Goal: Task Accomplishment & Management: Complete application form

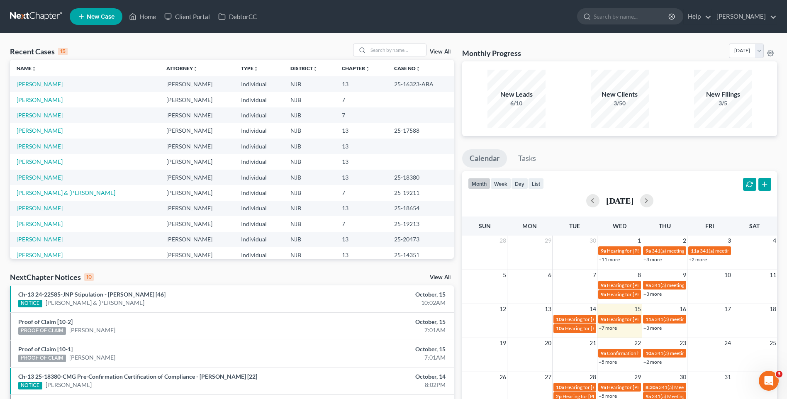
click at [151, 48] on div "Recent Cases 15 View All" at bounding box center [232, 52] width 444 height 16
click at [46, 101] on link "[PERSON_NAME]" at bounding box center [40, 99] width 46 height 7
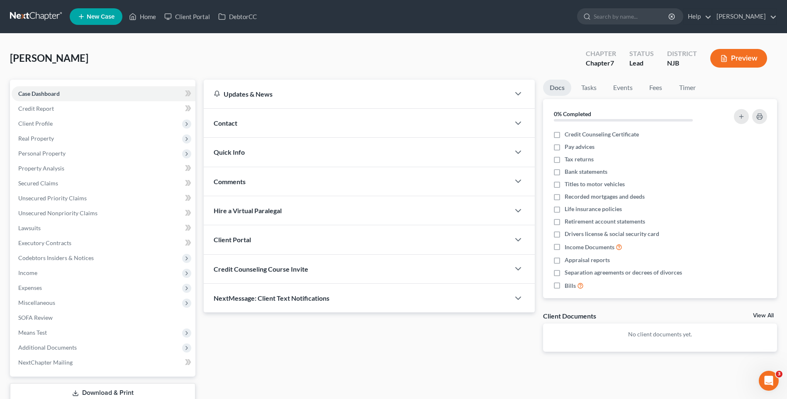
click at [210, 60] on div "[PERSON_NAME] Upgraded Chapter Chapter 7 Status [GEOGRAPHIC_DATA] [GEOGRAPHIC_D…" at bounding box center [393, 62] width 767 height 36
click at [190, 56] on div "[PERSON_NAME] Upgraded Chapter Chapter 7 Status [GEOGRAPHIC_DATA] [GEOGRAPHIC_D…" at bounding box center [393, 62] width 767 height 36
click at [111, 119] on span "Client Profile" at bounding box center [104, 123] width 184 height 15
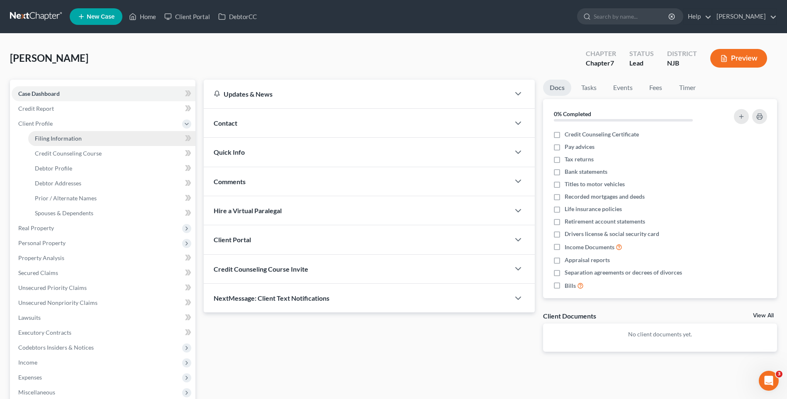
click at [129, 139] on link "Filing Information" at bounding box center [111, 138] width 167 height 15
select select "1"
select select "0"
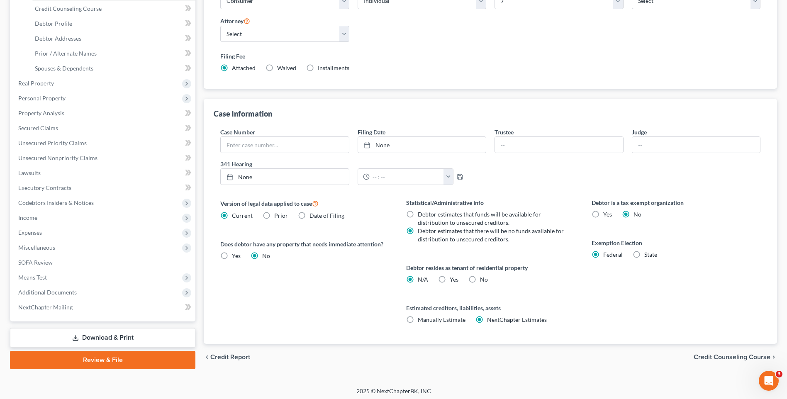
scroll to position [148, 0]
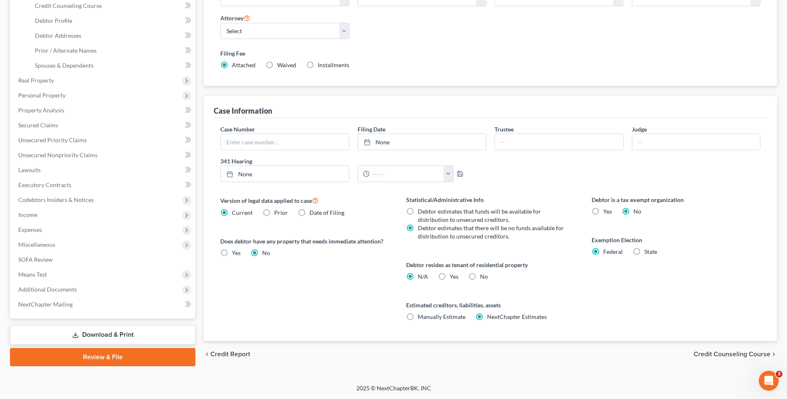
click at [375, 352] on span "Credit Counseling Course" at bounding box center [732, 354] width 77 height 7
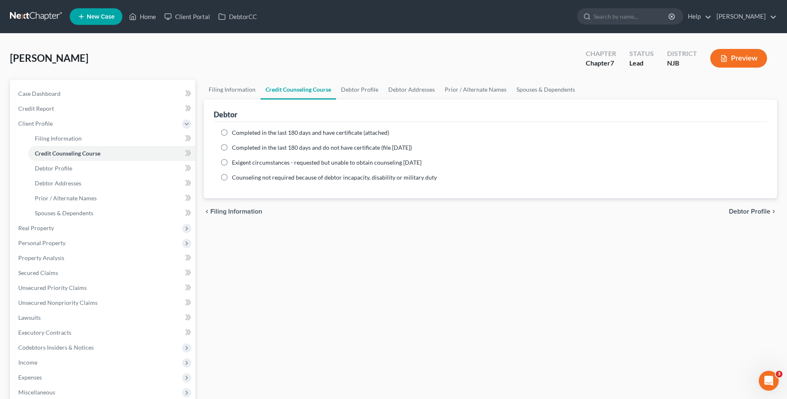
click at [375, 212] on span "Debtor Profile" at bounding box center [749, 211] width 41 height 7
select select "1"
select select "2"
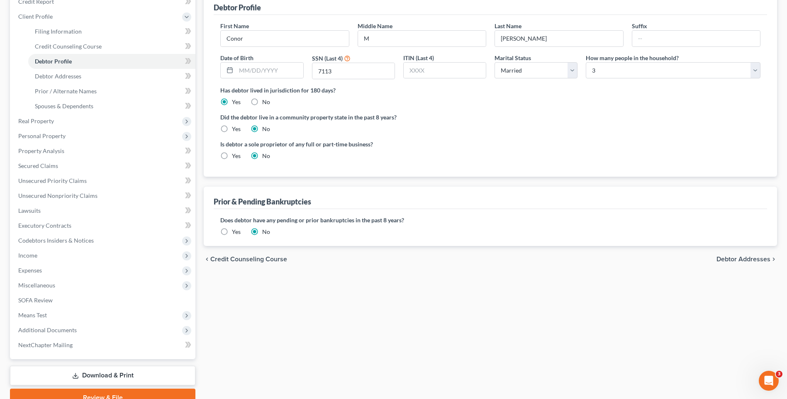
scroll to position [124, 0]
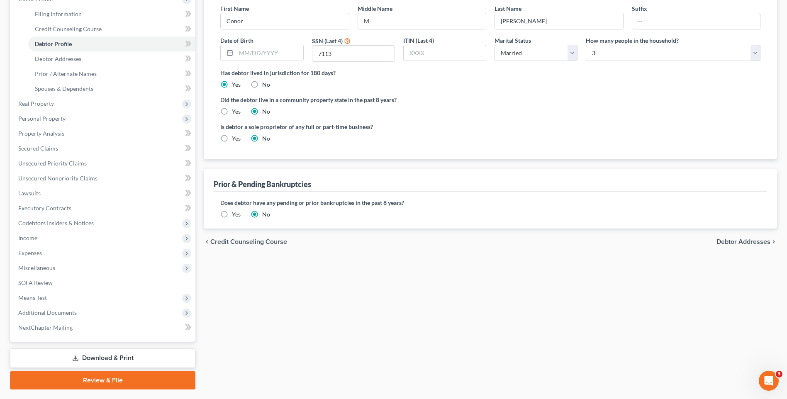
click at [375, 242] on span "Debtor Addresses" at bounding box center [743, 242] width 54 height 7
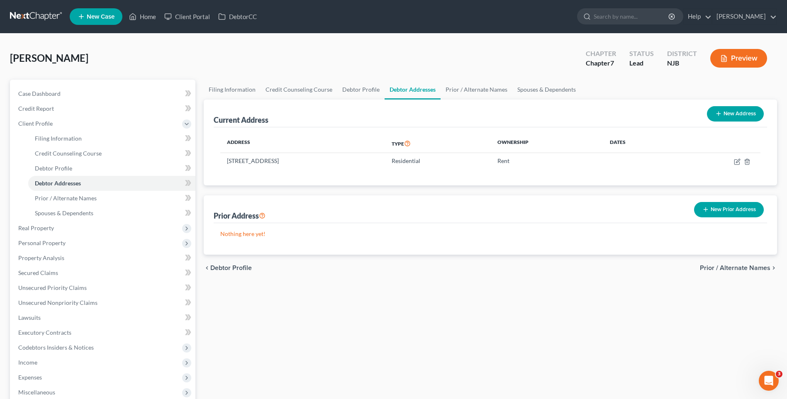
click at [375, 266] on span "Prior / Alternate Names" at bounding box center [735, 268] width 71 height 7
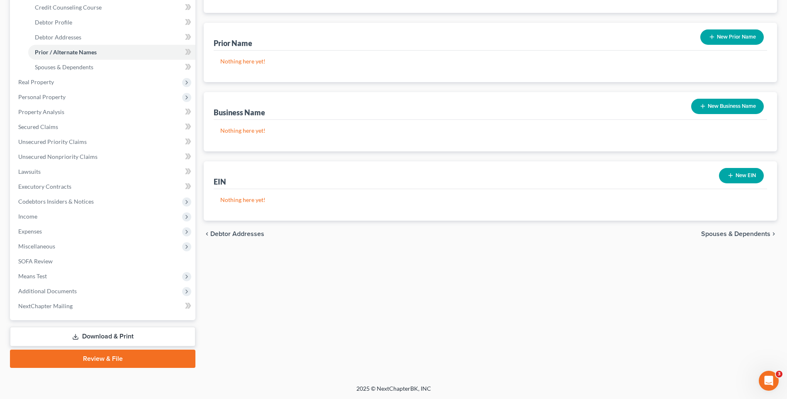
scroll to position [146, 0]
click at [375, 233] on span "Spouses & Dependents" at bounding box center [735, 233] width 69 height 7
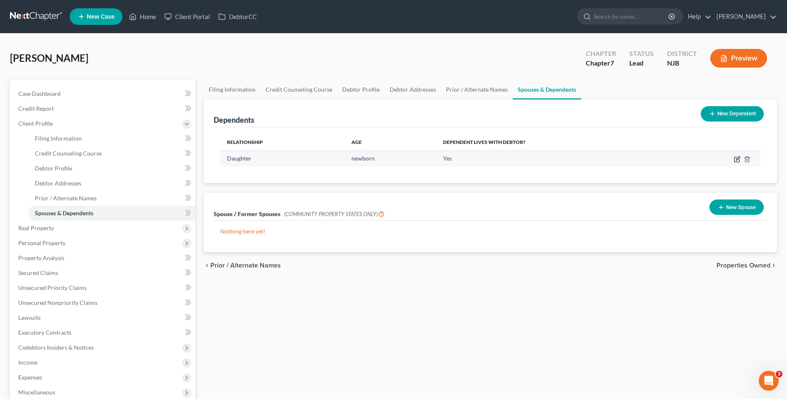
click at [375, 160] on icon "button" at bounding box center [737, 159] width 7 height 7
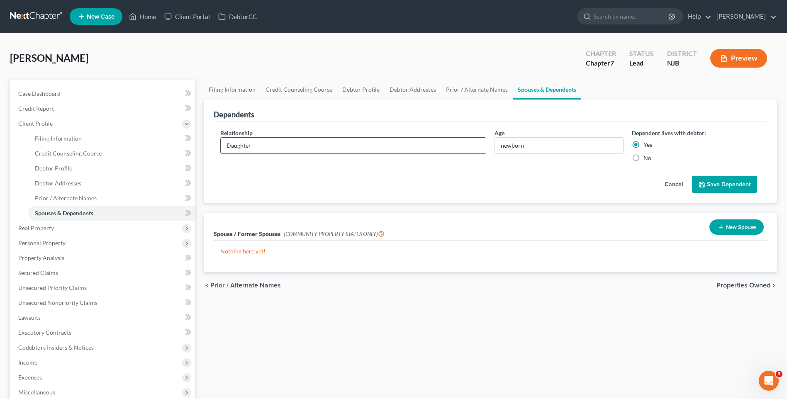
click at [259, 145] on input "Daughter" at bounding box center [353, 146] width 265 height 16
type input "D"
click at [375, 172] on div "Cancel Save Dependent" at bounding box center [490, 181] width 540 height 24
click at [238, 147] on input "so" at bounding box center [353, 146] width 265 height 16
type input "son"
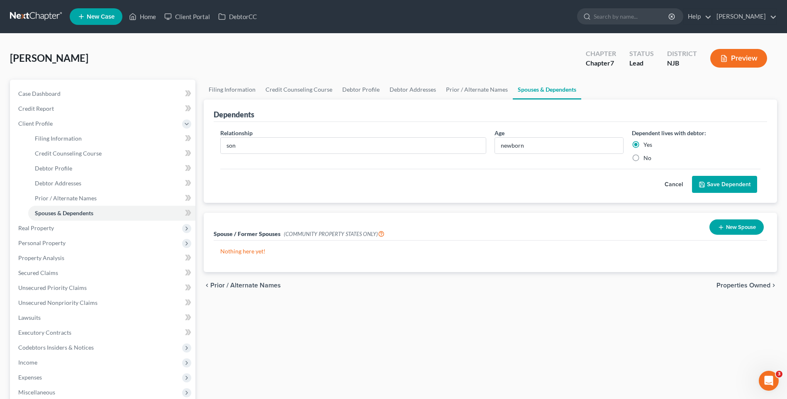
click at [375, 183] on button "Save Dependent" at bounding box center [724, 184] width 65 height 17
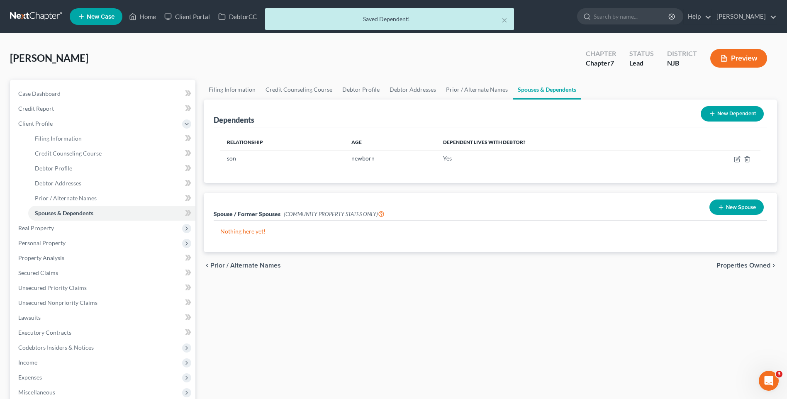
click at [375, 266] on span "Properties Owned" at bounding box center [743, 265] width 54 height 7
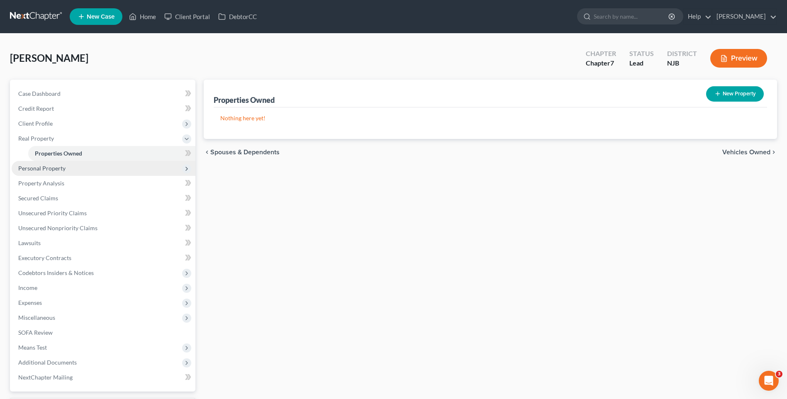
click at [75, 169] on span "Personal Property" at bounding box center [104, 168] width 184 height 15
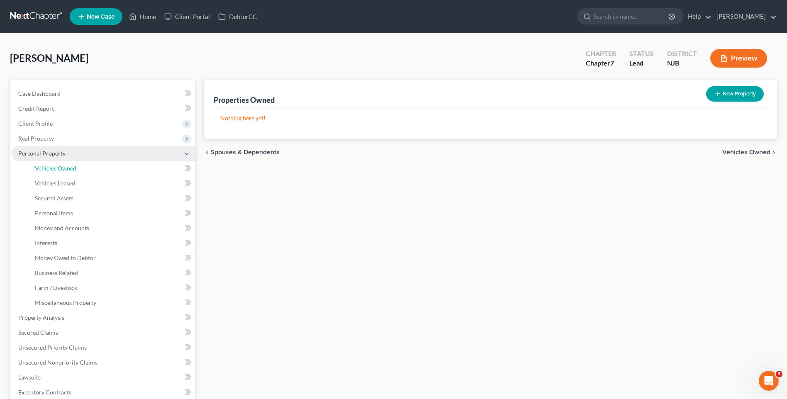
click at [74, 170] on span "Vehicles Owned" at bounding box center [55, 168] width 41 height 7
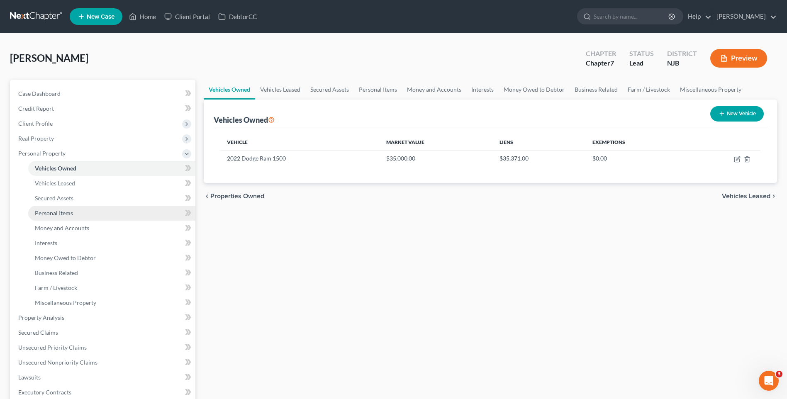
click at [104, 210] on link "Personal Items" at bounding box center [111, 213] width 167 height 15
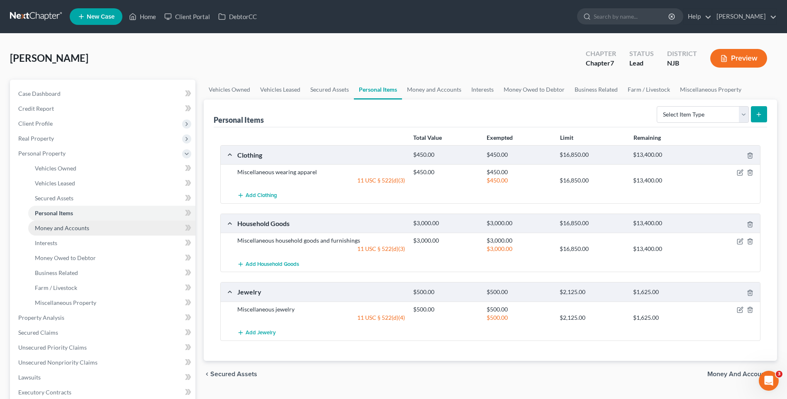
click at [79, 226] on span "Money and Accounts" at bounding box center [62, 227] width 54 height 7
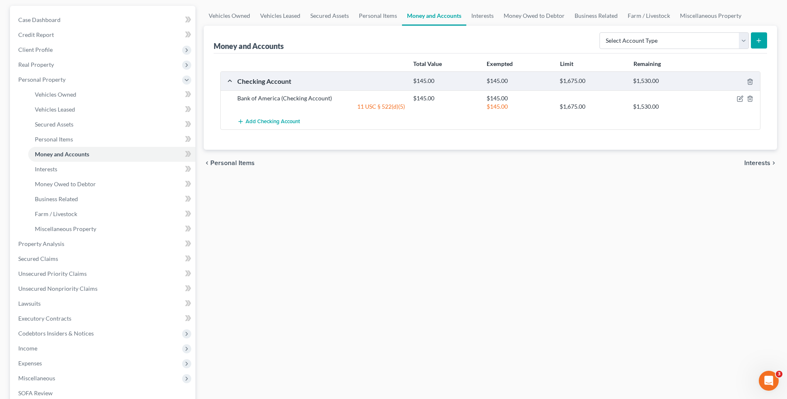
scroll to position [83, 0]
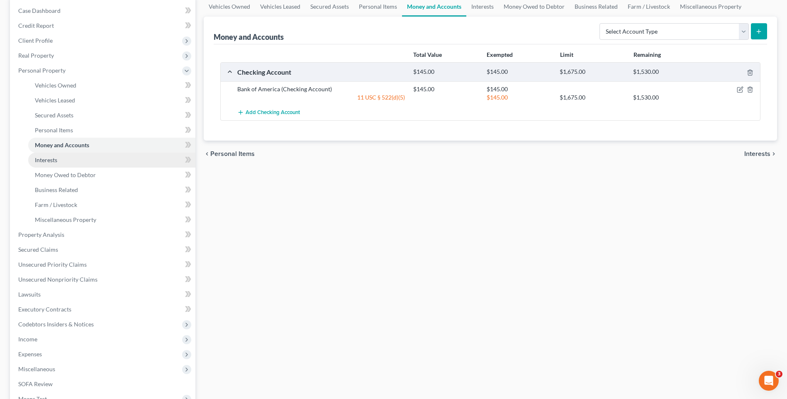
click at [124, 161] on link "Interests" at bounding box center [111, 160] width 167 height 15
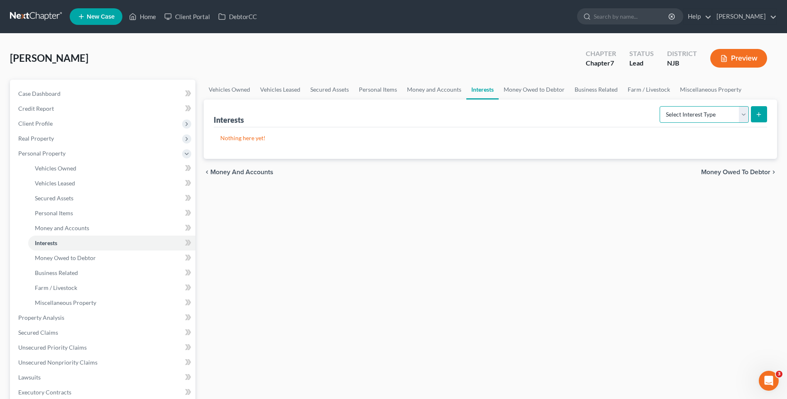
click at [375, 117] on select "Select Interest Type 401K Annuity Bond Education IRA Government Bond Government…" at bounding box center [704, 114] width 89 height 17
select select "401k"
click at [375, 106] on select "Select Interest Type 401K Annuity Bond Education IRA Government Bond Government…" at bounding box center [704, 114] width 89 height 17
click at [375, 114] on icon "submit" at bounding box center [758, 114] width 7 height 7
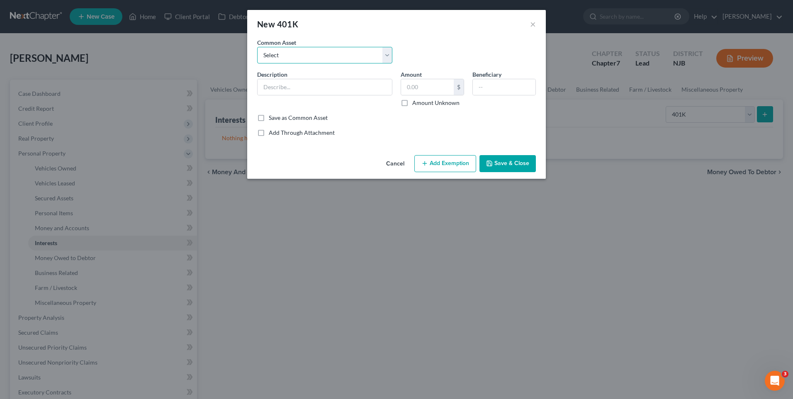
click at [375, 54] on select "Select 401k" at bounding box center [324, 55] width 135 height 17
select select "0"
click at [257, 47] on select "Select 401k" at bounding box center [324, 55] width 135 height 17
type input "401k"
click at [375, 84] on input "text" at bounding box center [427, 87] width 53 height 16
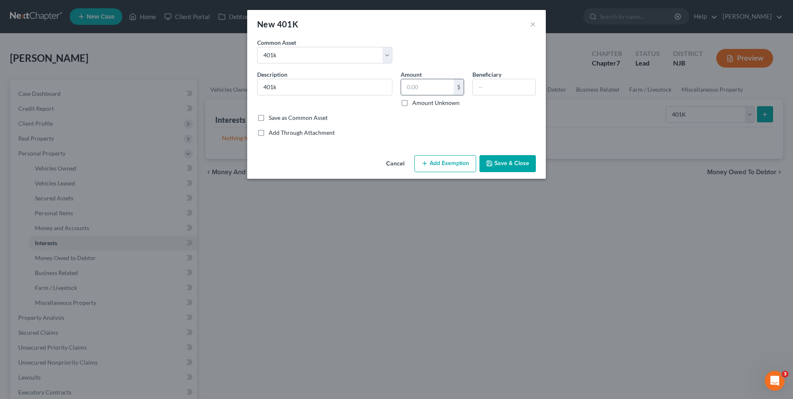
type input "25,0000"
click at [375, 164] on button "Add Exemption" at bounding box center [445, 163] width 62 height 17
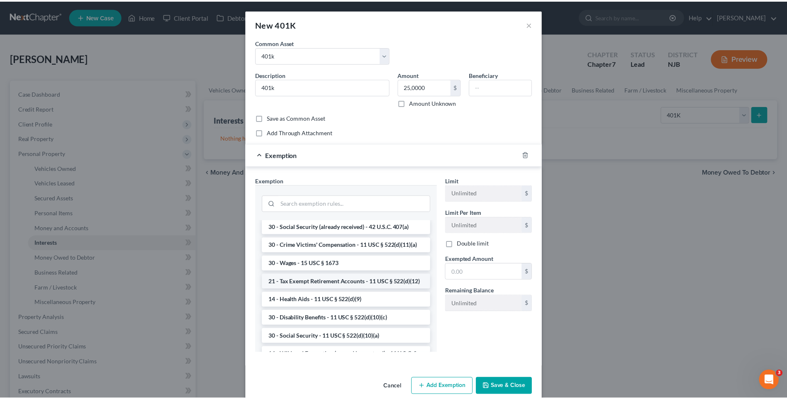
scroll to position [373, 0]
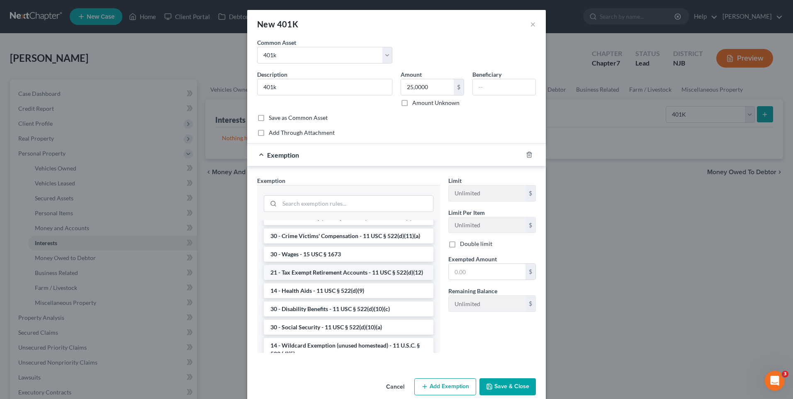
click at [344, 280] on li "21 - Tax Exempt Retirement Accounts - 11 USC § 522(d)(12)" at bounding box center [349, 272] width 170 height 15
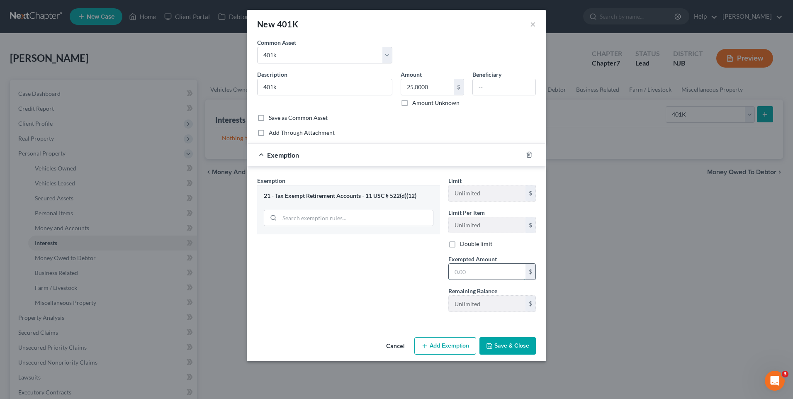
click at [375, 269] on input "text" at bounding box center [487, 272] width 77 height 16
type input "25,000"
click at [375, 345] on button "Save & Close" at bounding box center [508, 345] width 56 height 17
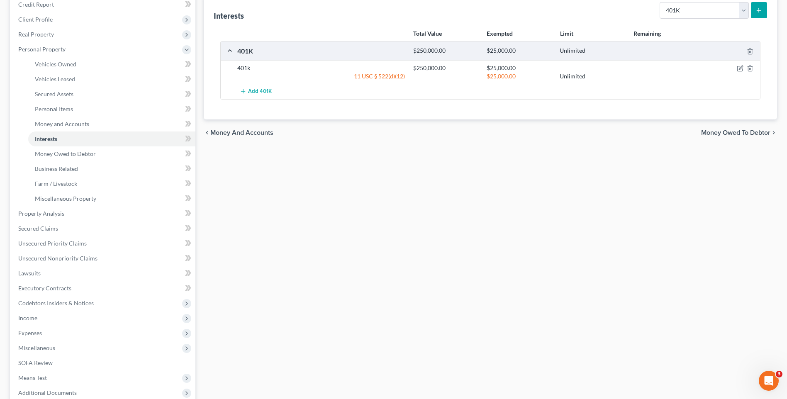
scroll to position [124, 0]
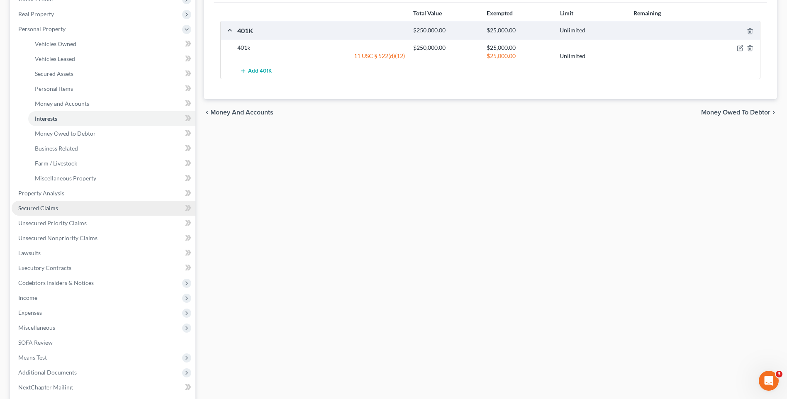
click at [95, 206] on link "Secured Claims" at bounding box center [104, 208] width 184 height 15
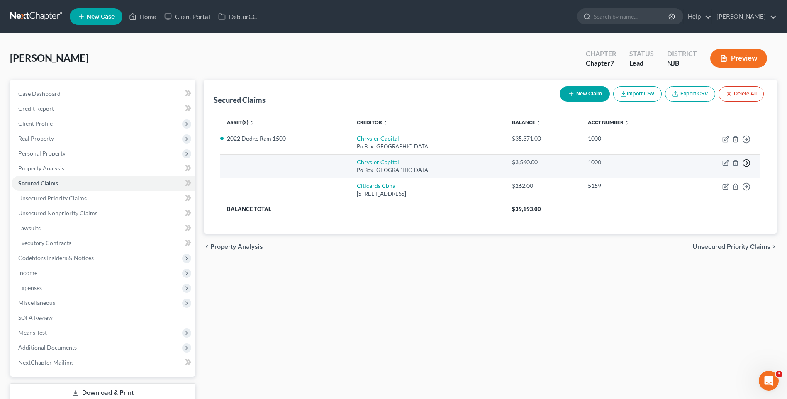
click at [375, 162] on polyline "button" at bounding box center [746, 163] width 1 height 3
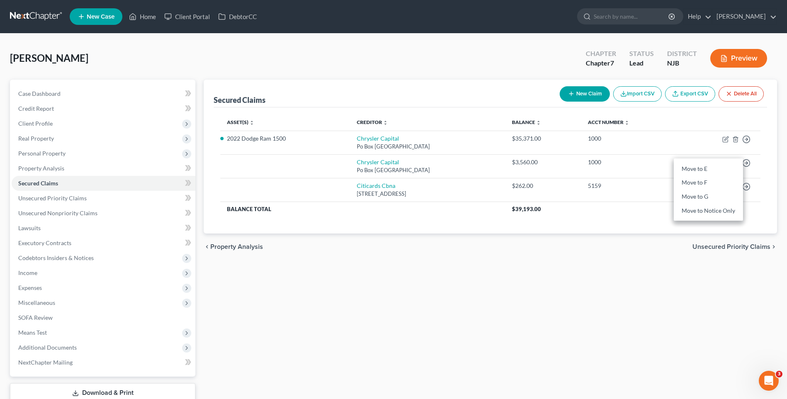
click at [375, 234] on div "chevron_left Property Analysis Unsecured Priority Claims chevron_right" at bounding box center [490, 247] width 573 height 27
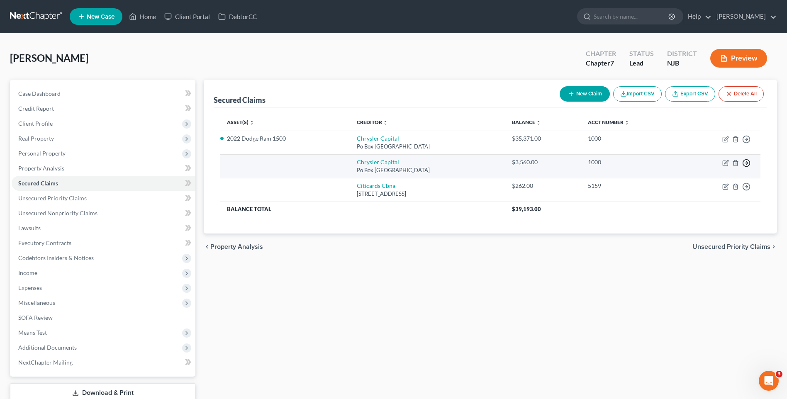
click at [375, 160] on circle "button" at bounding box center [746, 163] width 7 height 7
click at [375, 183] on link "Move to F" at bounding box center [708, 183] width 69 height 14
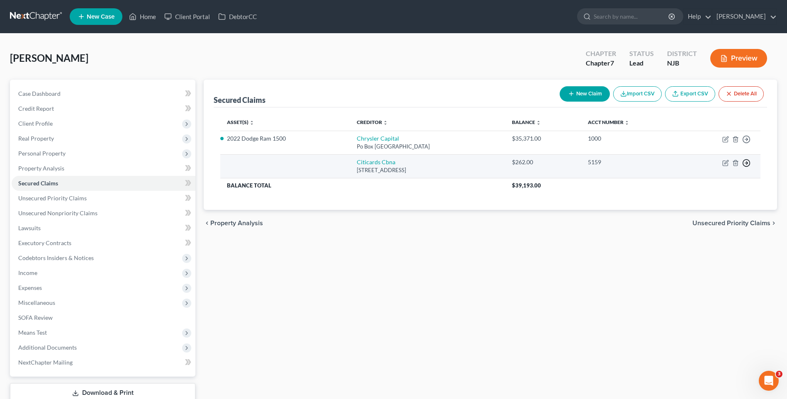
click at [375, 159] on icon "button" at bounding box center [746, 163] width 8 height 8
click at [375, 181] on link "Move to F" at bounding box center [708, 183] width 69 height 14
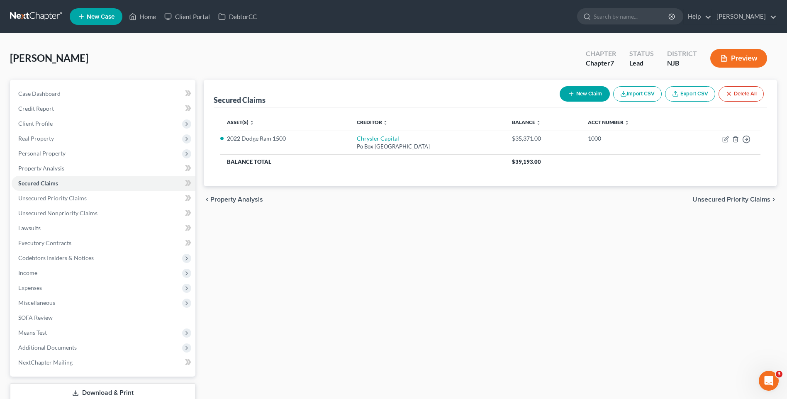
click at [344, 175] on div "Asset(s) expand_more expand_less unfold_more Creditor expand_more expand_less u…" at bounding box center [490, 146] width 553 height 79
click at [97, 211] on link "Unsecured Nonpriority Claims" at bounding box center [104, 213] width 184 height 15
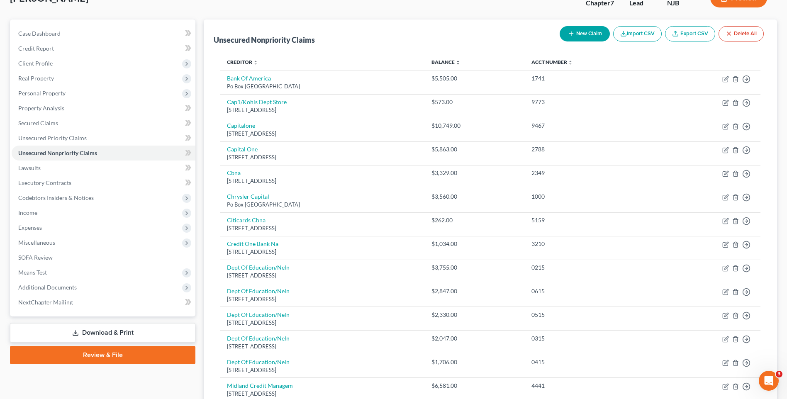
scroll to position [45, 0]
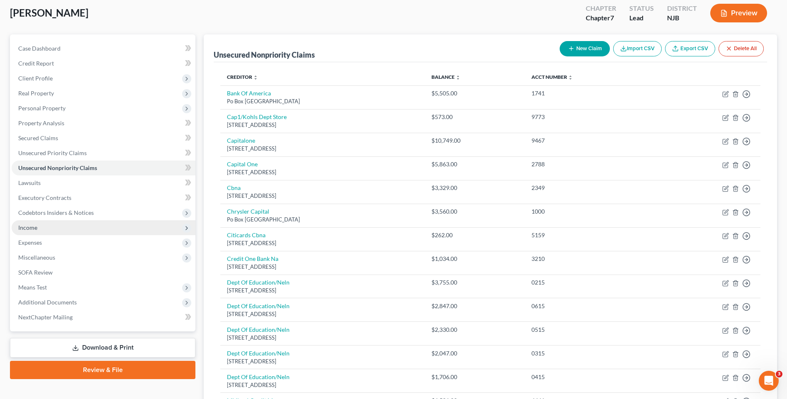
click at [124, 227] on span "Income" at bounding box center [104, 227] width 184 height 15
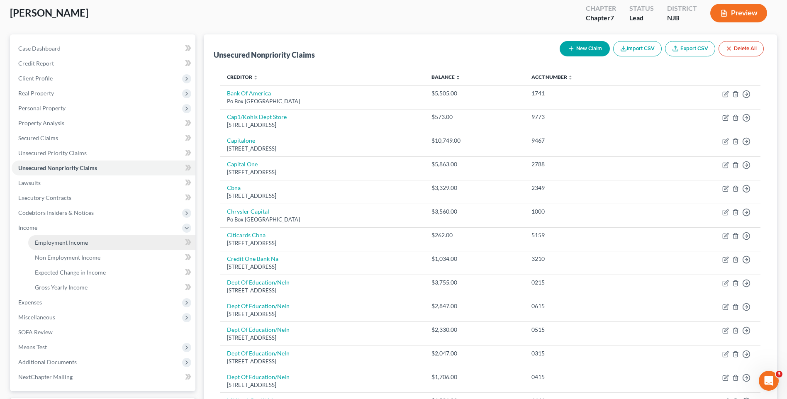
click at [129, 241] on link "Employment Income" at bounding box center [111, 242] width 167 height 15
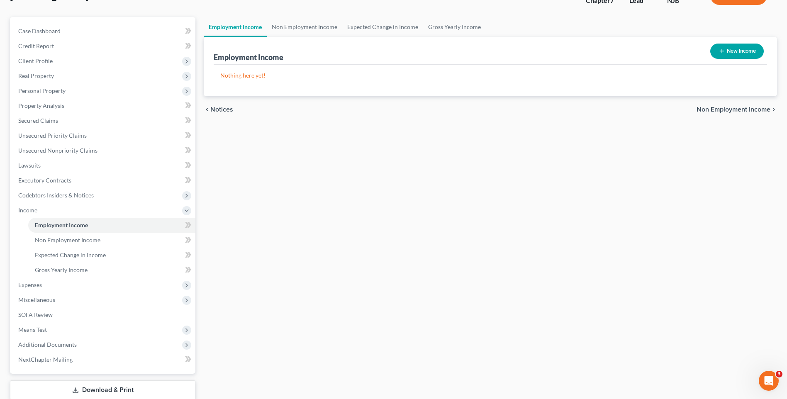
scroll to position [83, 0]
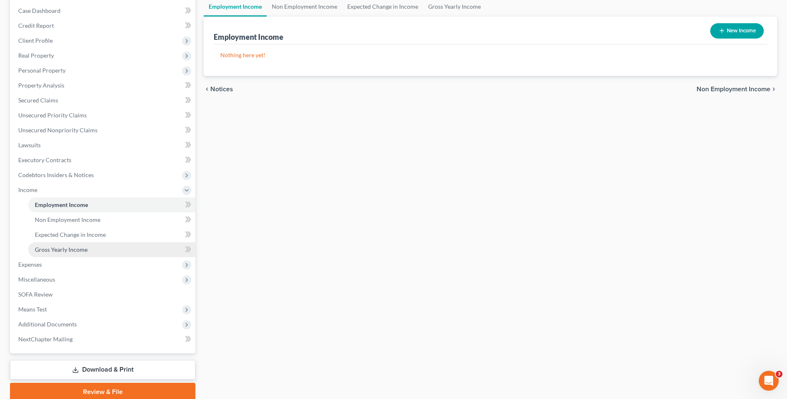
click at [130, 252] on link "Gross Yearly Income" at bounding box center [111, 249] width 167 height 15
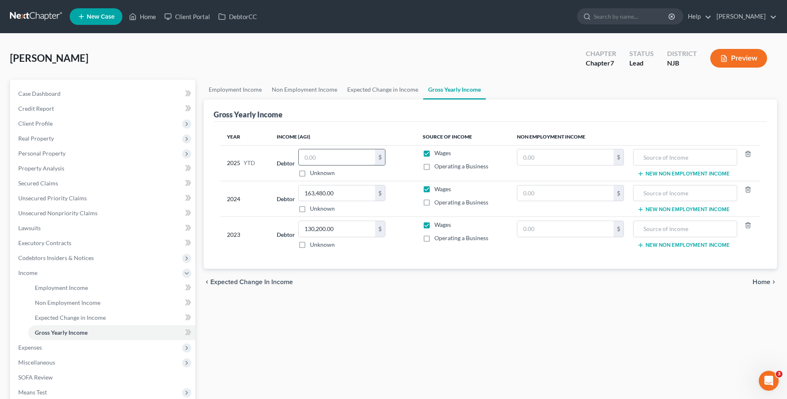
click at [306, 156] on input "text" at bounding box center [337, 157] width 76 height 16
type input "6,450.00"
click at [336, 316] on div "Employment Income Non Employment Income Expected Change in Income Gross Yearly …" at bounding box center [491, 282] width 582 height 405
click at [111, 345] on span "Expenses" at bounding box center [104, 347] width 184 height 15
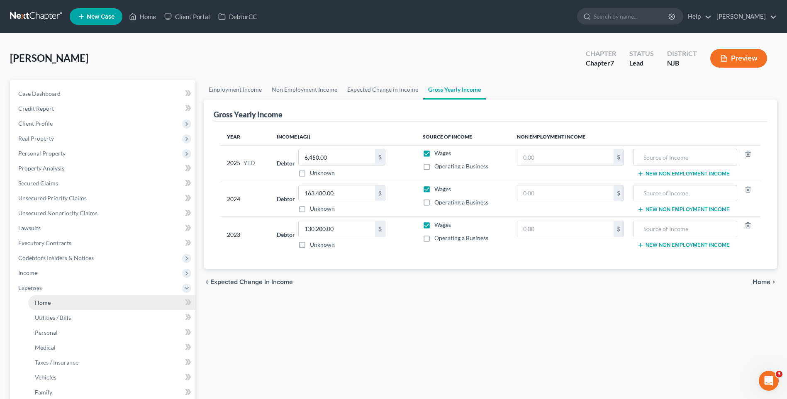
click at [114, 298] on link "Home" at bounding box center [111, 302] width 167 height 15
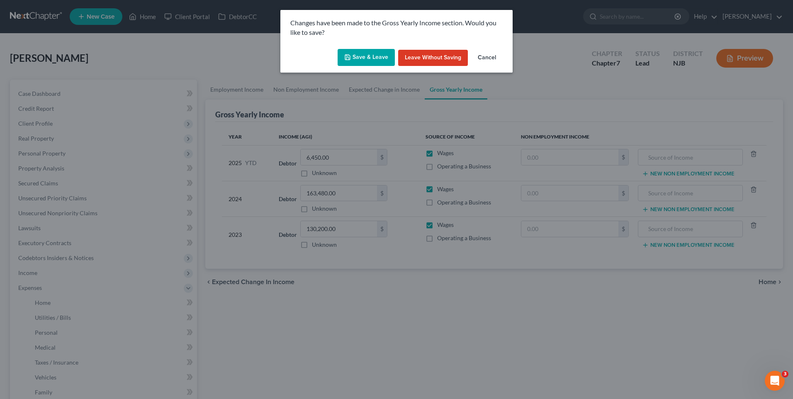
click at [356, 54] on button "Save & Leave" at bounding box center [366, 57] width 57 height 17
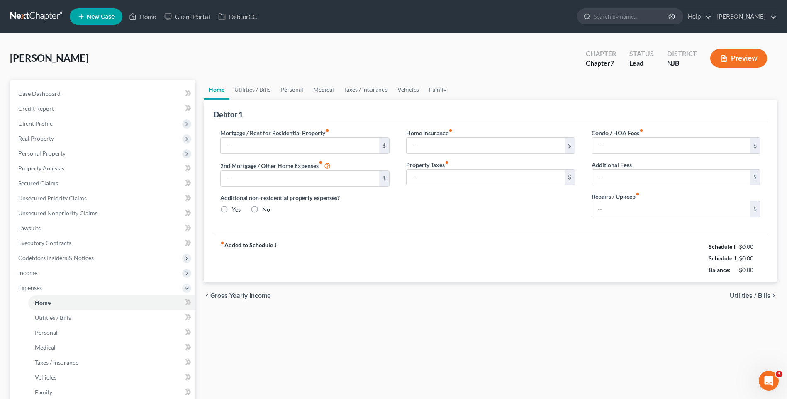
type input "2,100.00"
type input "0.00"
radio input "true"
type input "0.00"
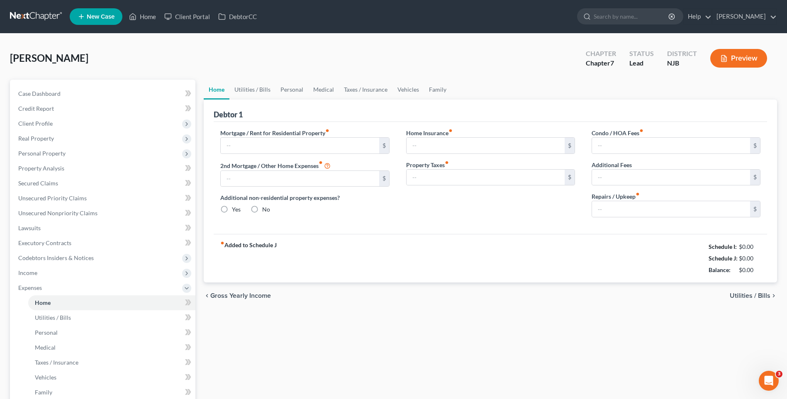
type input "0.00"
click at [375, 295] on span "Utilities / Bills" at bounding box center [750, 295] width 41 height 7
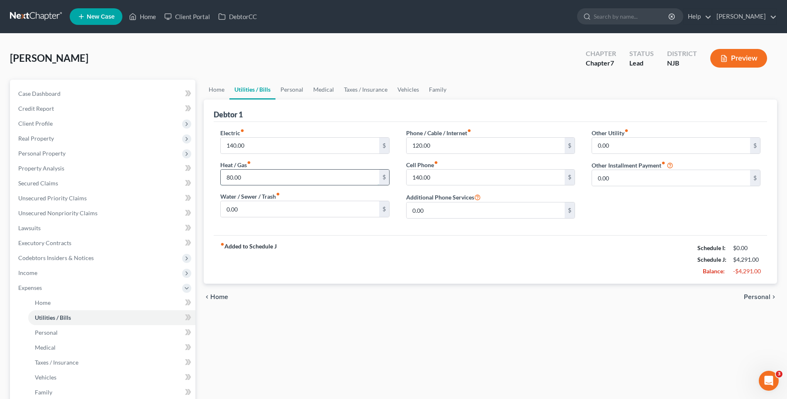
click at [252, 175] on input "80.00" at bounding box center [300, 178] width 158 height 16
type input "0"
click at [375, 273] on div "fiber_manual_record Added to Schedule J Schedule I: $0.00 Schedule J: $4,211.00…" at bounding box center [490, 259] width 553 height 49
click at [375, 296] on span "Personal" at bounding box center [757, 297] width 27 height 7
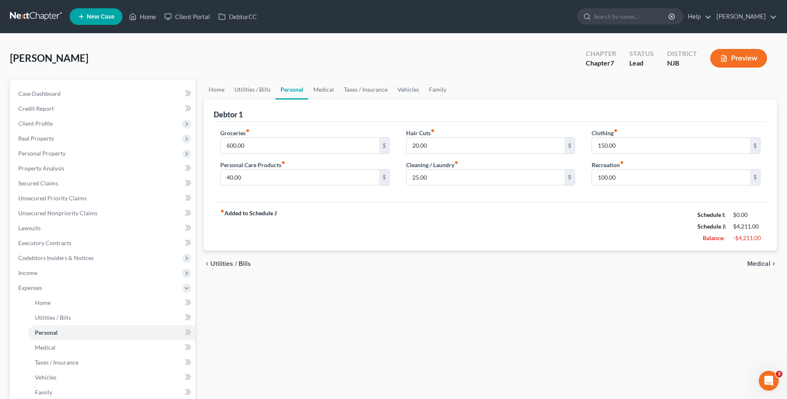
click at [375, 263] on span "Medical" at bounding box center [758, 264] width 23 height 7
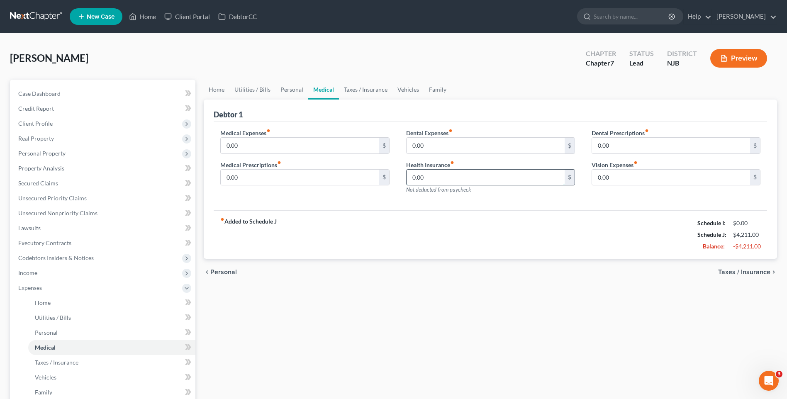
click at [375, 173] on input "0.00" at bounding box center [486, 178] width 158 height 16
type input "400.00"
click at [375, 222] on div "fiber_manual_record Added to Schedule J Schedule I: $0.00 Schedule J: $4,611.00…" at bounding box center [490, 234] width 553 height 49
click at [375, 272] on span "Taxes / Insurance" at bounding box center [744, 272] width 52 height 7
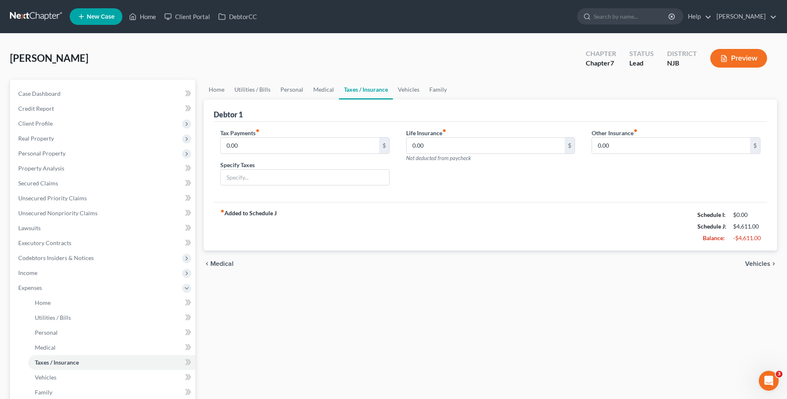
click at [375, 263] on span "Vehicles" at bounding box center [757, 264] width 25 height 7
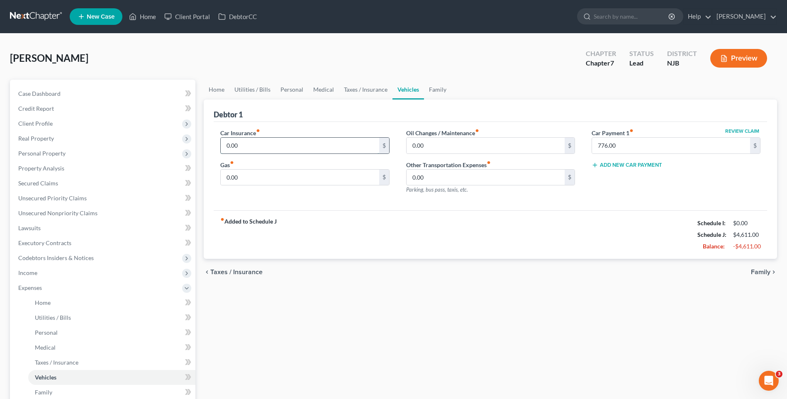
click at [232, 146] on input "0.00" at bounding box center [300, 146] width 158 height 16
type input "433.00"
click at [235, 177] on input "0.00" at bounding box center [300, 178] width 158 height 16
type input "185.00"
click at [375, 144] on input "0.00" at bounding box center [486, 146] width 158 height 16
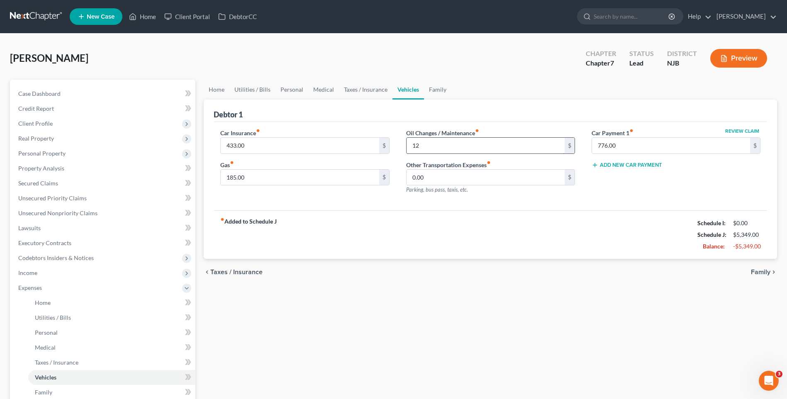
type input "1"
type input "60.00"
click at [375, 229] on div "fiber_manual_record Added to Schedule J Schedule I: $0.00 Schedule J: $5,289.00…" at bounding box center [490, 234] width 553 height 49
click at [375, 270] on span "Family" at bounding box center [760, 272] width 19 height 7
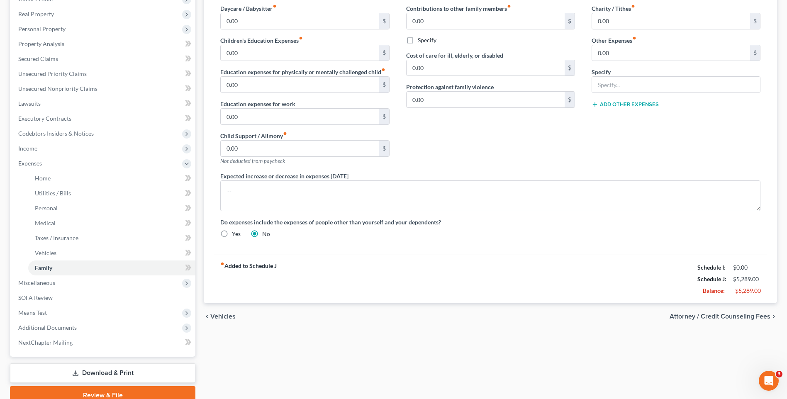
scroll to position [161, 0]
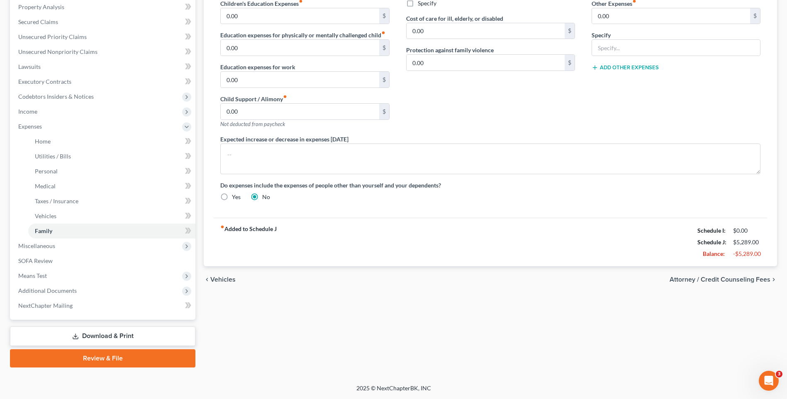
click at [285, 290] on div "chevron_left Vehicles Attorney / Credit Counseling Fees chevron_right" at bounding box center [490, 279] width 573 height 27
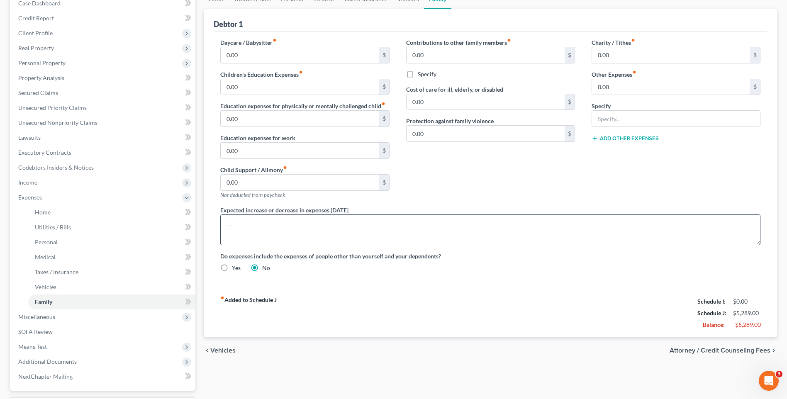
scroll to position [0, 0]
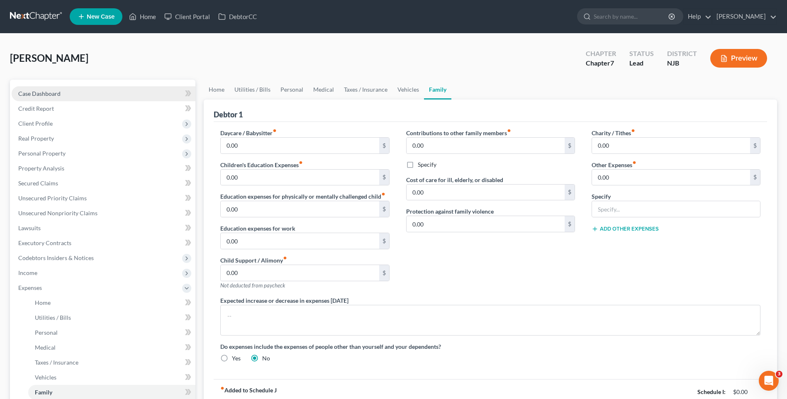
click at [83, 92] on link "Case Dashboard" at bounding box center [104, 93] width 184 height 15
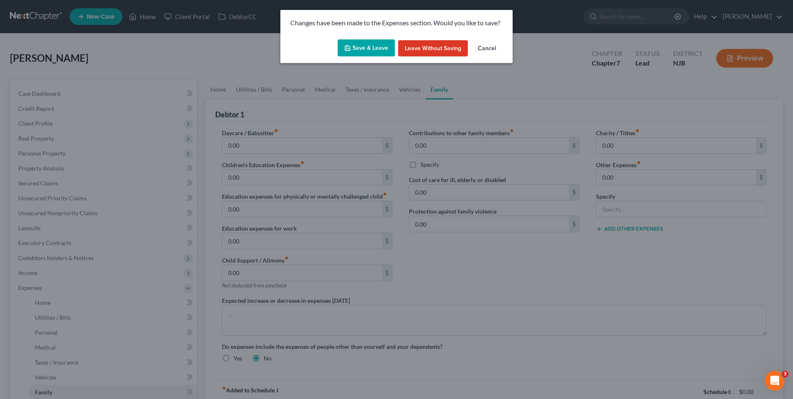
click at [364, 45] on button "Save & Leave" at bounding box center [366, 47] width 57 height 17
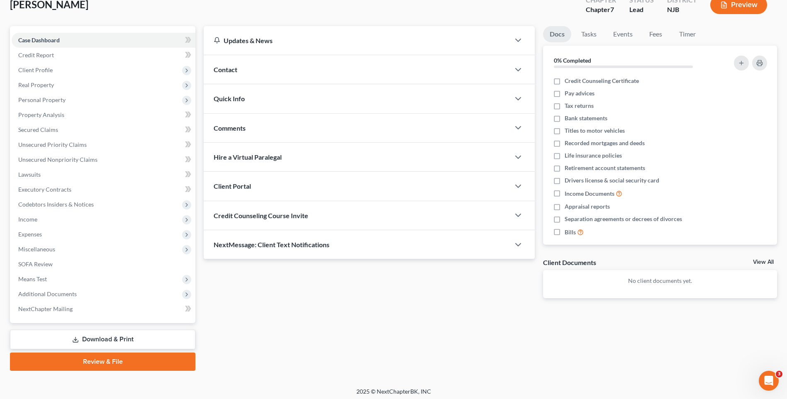
scroll to position [57, 0]
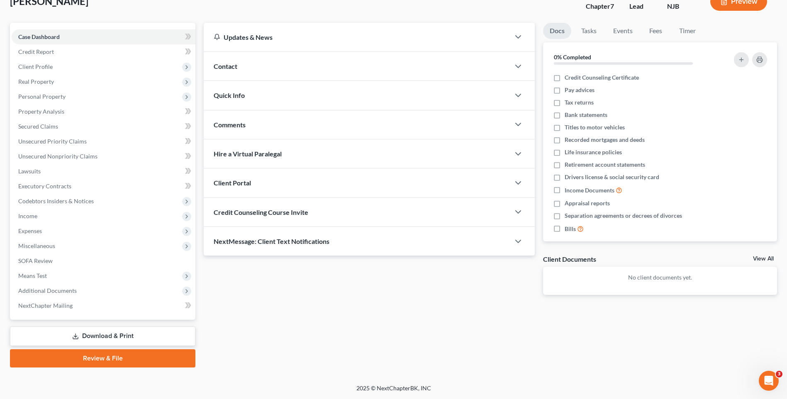
click at [111, 335] on link "Download & Print" at bounding box center [102, 336] width 185 height 19
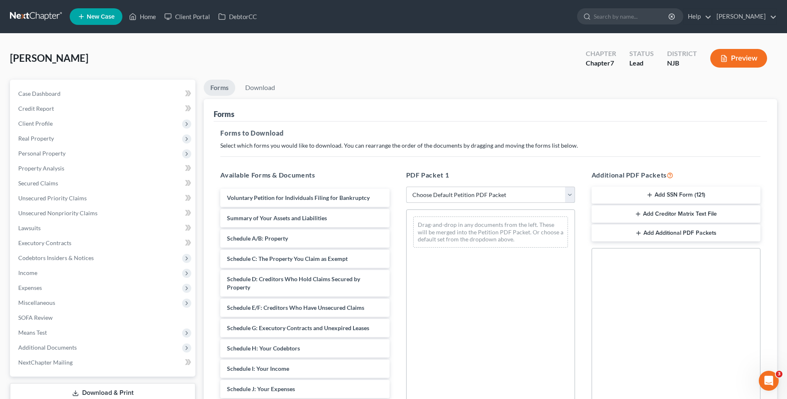
click at [375, 195] on select "Choose Default Petition PDF Packet Complete Bankruptcy Petition (all forms and …" at bounding box center [490, 195] width 169 height 17
select select "3"
click at [375, 187] on select "Choose Default Petition PDF Packet Complete Bankruptcy Petition (all forms and …" at bounding box center [490, 195] width 169 height 17
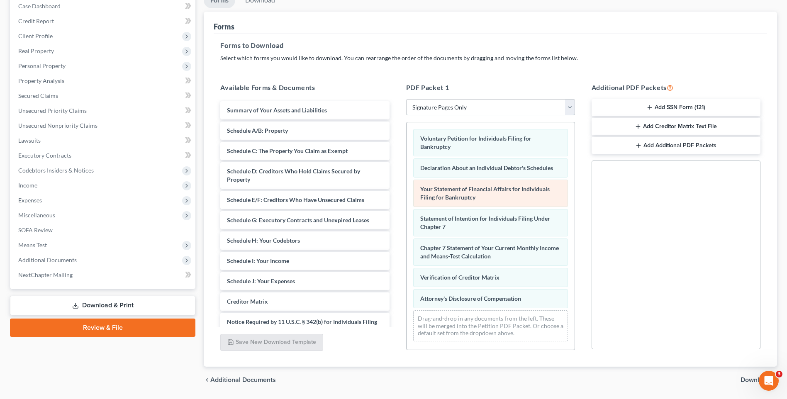
scroll to position [113, 0]
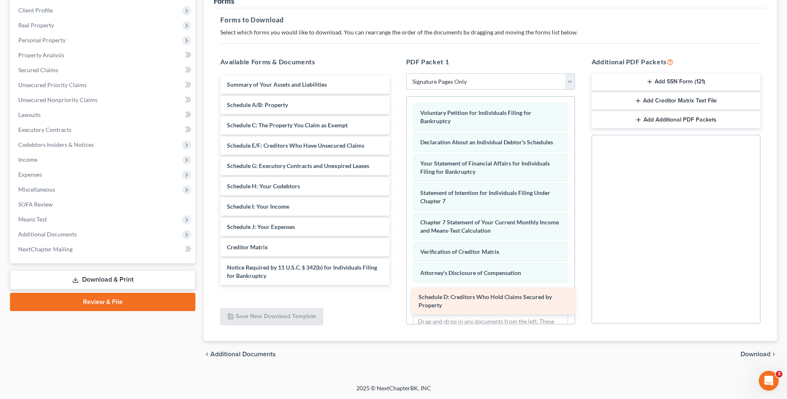
drag, startPoint x: 269, startPoint y: 148, endPoint x: 461, endPoint y: 300, distance: 244.3
click at [375, 285] on div "Schedule D: Creditors Who Hold Claims Secured by Property Summary of Your Asset…" at bounding box center [305, 181] width 182 height 210
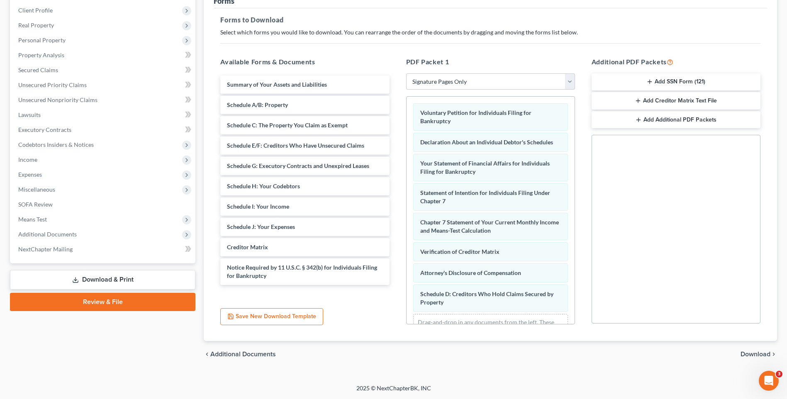
scroll to position [28, 0]
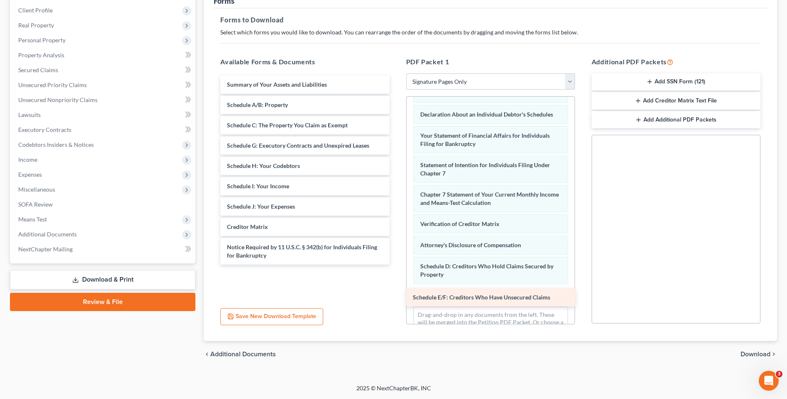
drag, startPoint x: 259, startPoint y: 144, endPoint x: 445, endPoint y: 295, distance: 240.0
click at [375, 265] on div "Schedule E/F: Creditors Who Have Unsecured Claims Summary of Your Assets and Li…" at bounding box center [305, 170] width 182 height 189
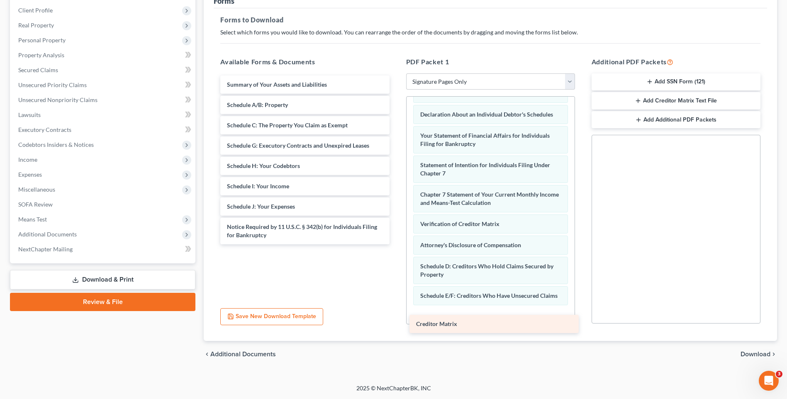
drag, startPoint x: 261, startPoint y: 221, endPoint x: 452, endPoint y: 319, distance: 215.1
click at [375, 244] on div "Creditor Matrix Summary of Your Assets and Liabilities Schedule A/B: Property S…" at bounding box center [305, 160] width 182 height 169
click at [375, 353] on span "Download" at bounding box center [756, 354] width 30 height 7
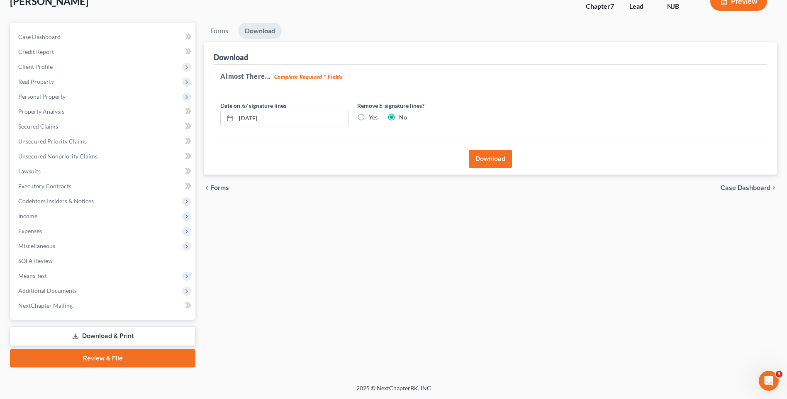
scroll to position [57, 0]
click at [375, 157] on button "Download" at bounding box center [490, 159] width 43 height 18
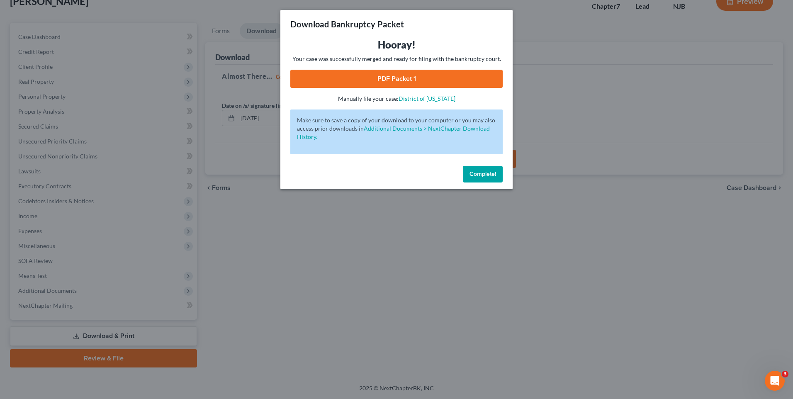
click at [375, 78] on link "PDF Packet 1" at bounding box center [396, 79] width 212 height 18
click at [375, 172] on span "Complete!" at bounding box center [483, 174] width 27 height 7
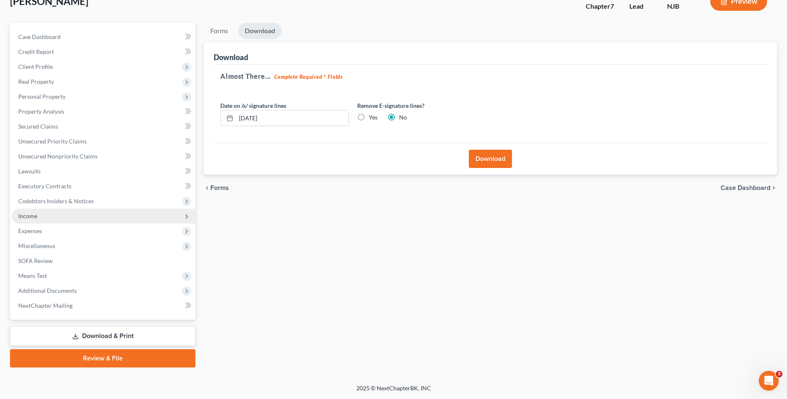
click at [92, 216] on span "Income" at bounding box center [104, 216] width 184 height 15
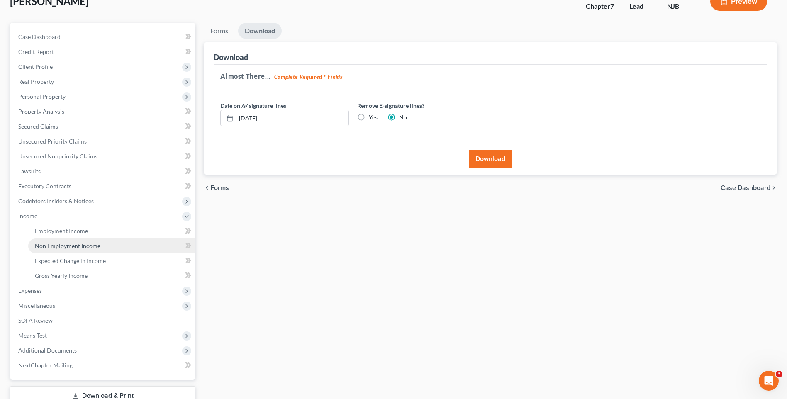
click at [112, 244] on link "Non Employment Income" at bounding box center [111, 246] width 167 height 15
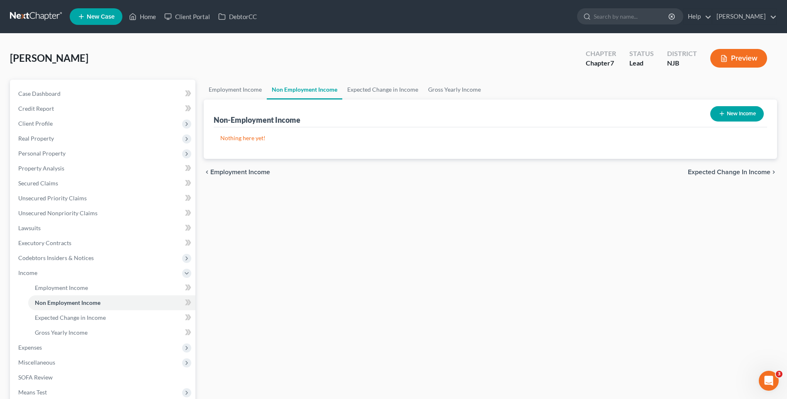
click at [375, 112] on button "New Income" at bounding box center [737, 113] width 54 height 15
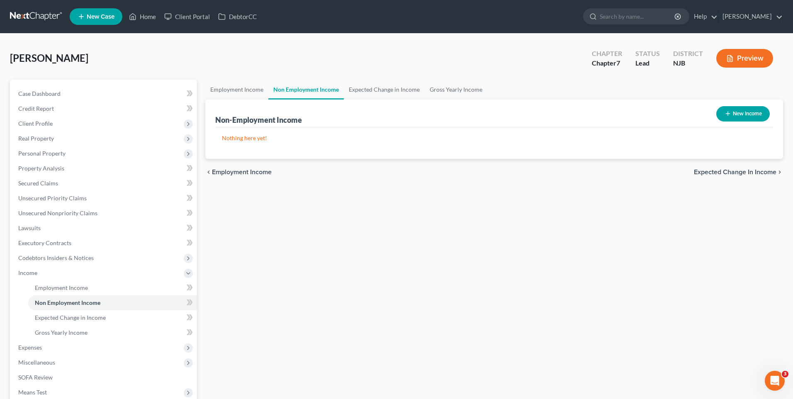
select select "0"
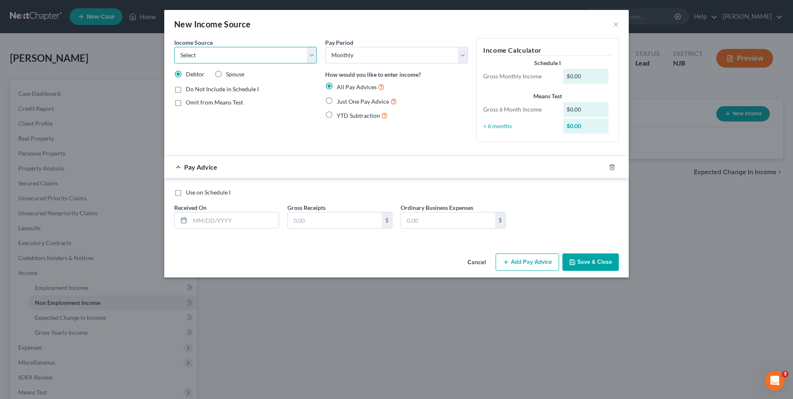
click at [311, 56] on select "Select Unemployment Disability (from employer) Pension Retirement Social Securi…" at bounding box center [245, 55] width 143 height 17
select select "1"
click at [174, 47] on select "Select Unemployment Disability (from employer) Pension Retirement Social Securi…" at bounding box center [245, 55] width 143 height 17
click at [337, 101] on label "Just One Pay Advice" at bounding box center [367, 102] width 60 height 10
click at [340, 101] on input "Just One Pay Advice" at bounding box center [342, 99] width 5 height 5
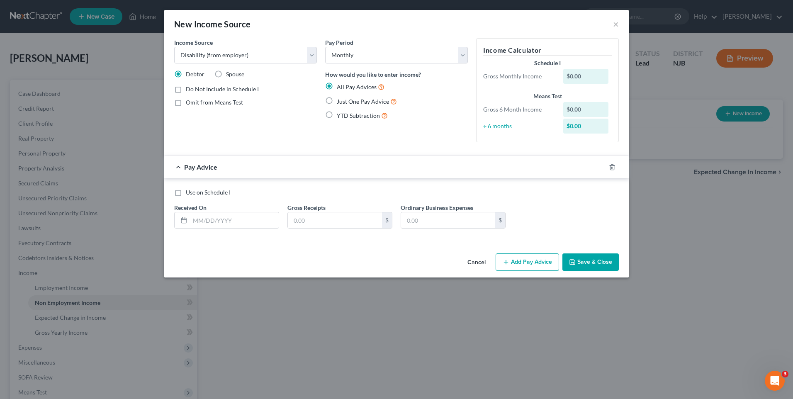
radio input "true"
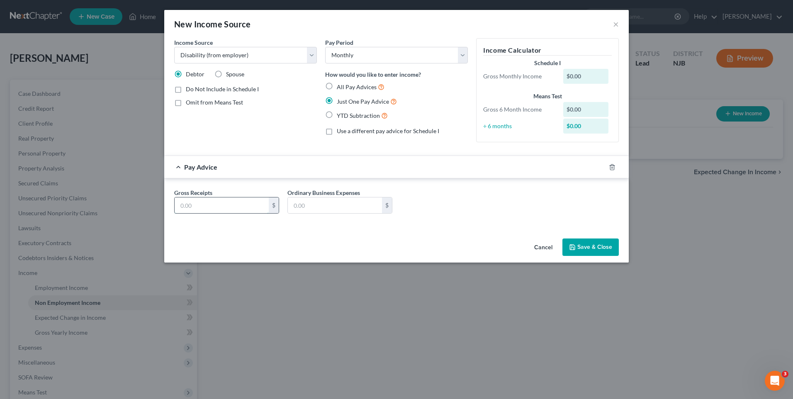
click at [185, 206] on input "text" at bounding box center [222, 205] width 94 height 16
type input "1,081.00"
click at [375, 218] on div "Gross Receipts 1,081.00 $ Ordinary Business Expenses $" at bounding box center [396, 204] width 453 height 32
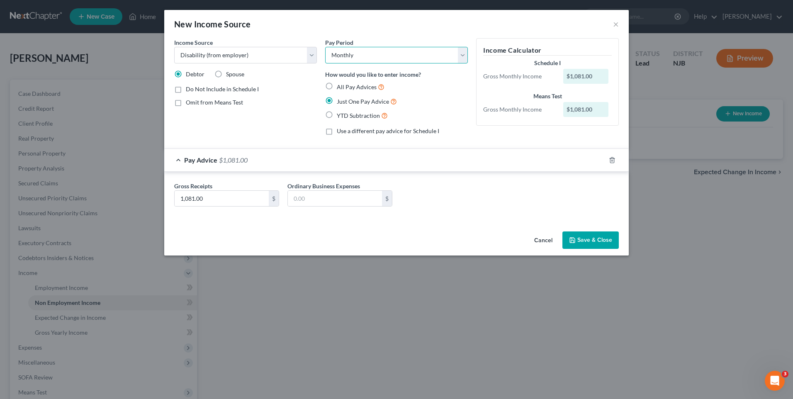
click at [375, 54] on select "Select Monthly Twice Monthly Every Other Week Weekly" at bounding box center [396, 55] width 143 height 17
select select "3"
click at [325, 47] on select "Select Monthly Twice Monthly Every Other Week Weekly" at bounding box center [396, 55] width 143 height 17
click at [375, 134] on div "Use a different pay advice for Schedule I" at bounding box center [396, 131] width 143 height 8
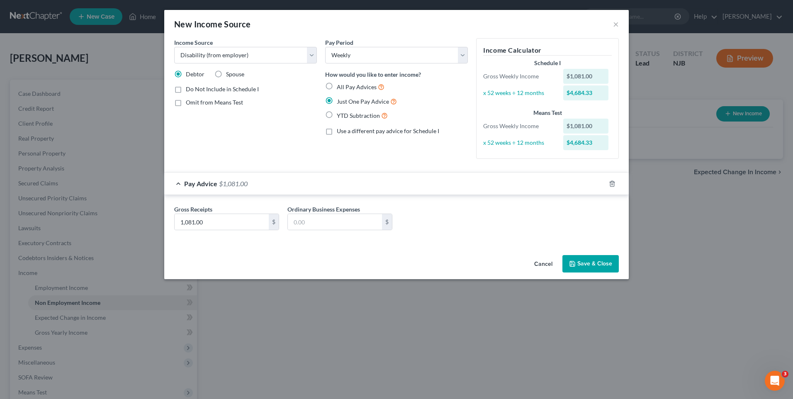
click at [375, 264] on button "Save & Close" at bounding box center [591, 263] width 56 height 17
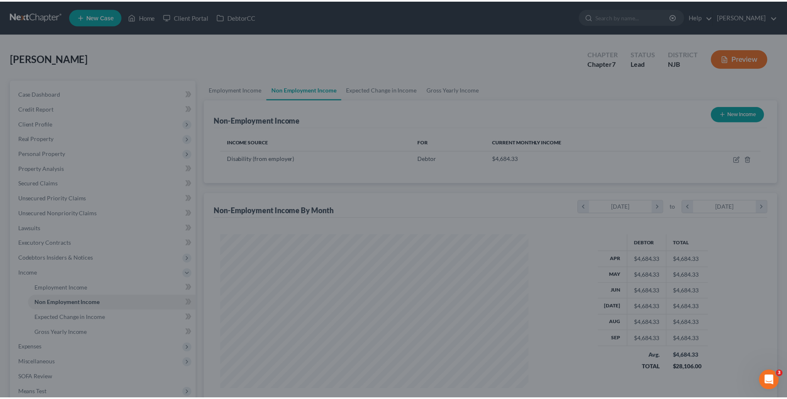
scroll to position [154, 324]
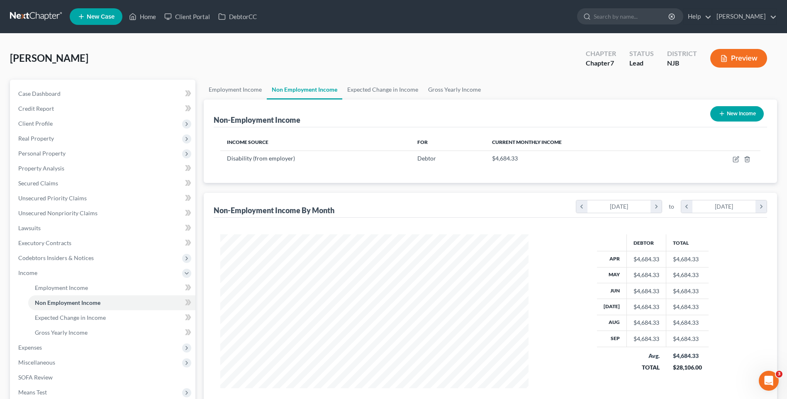
click at [200, 253] on div "Employment Income Non Employment Income Expected Change in Income Gross Yearly …" at bounding box center [491, 282] width 582 height 405
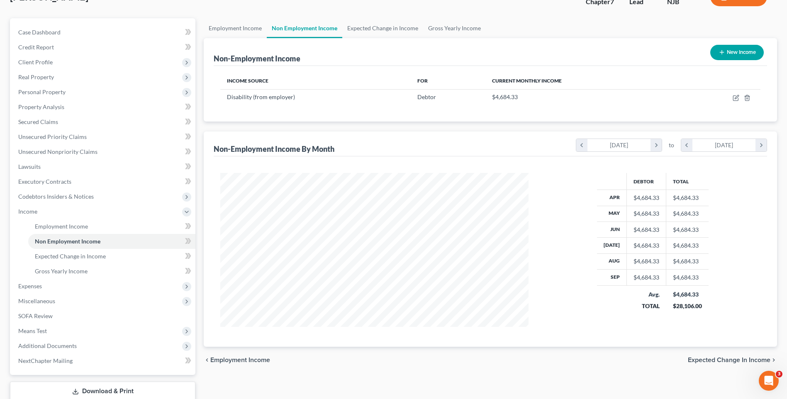
scroll to position [0, 0]
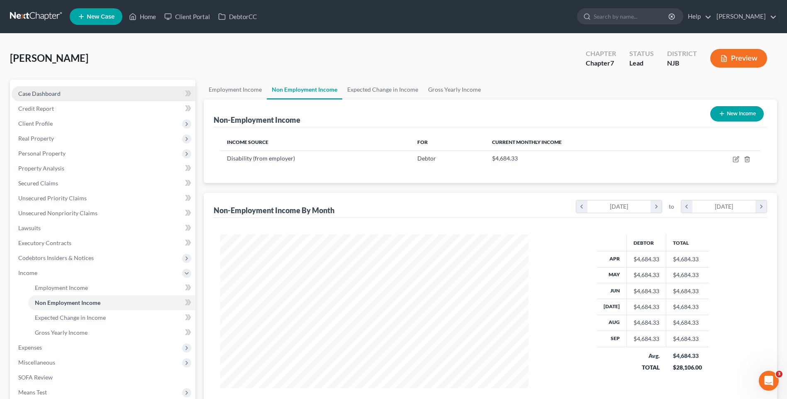
click at [66, 90] on link "Case Dashboard" at bounding box center [104, 93] width 184 height 15
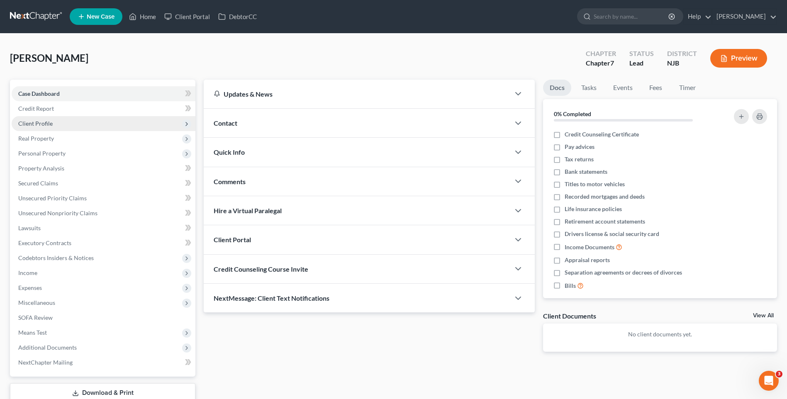
click at [101, 125] on span "Client Profile" at bounding box center [104, 123] width 184 height 15
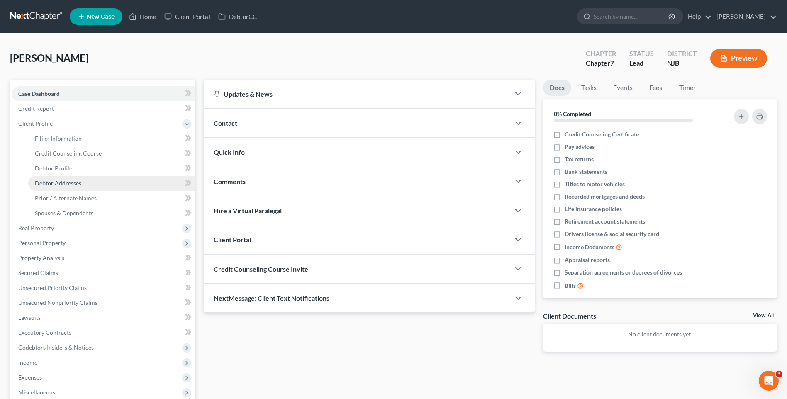
click at [112, 181] on link "Debtor Addresses" at bounding box center [111, 183] width 167 height 15
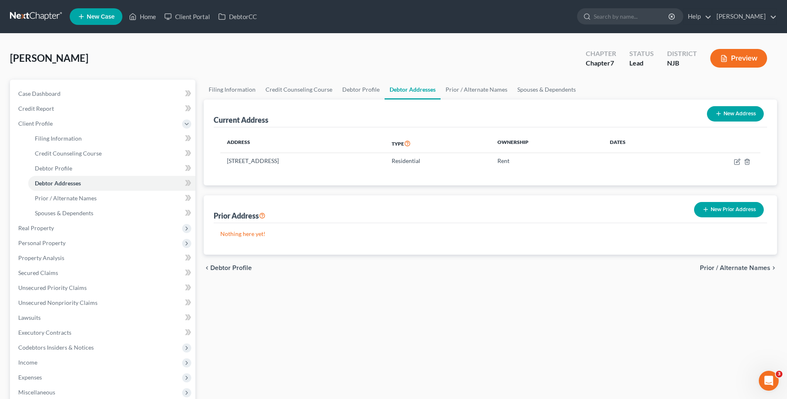
click at [375, 209] on button "New Prior Address" at bounding box center [729, 209] width 70 height 15
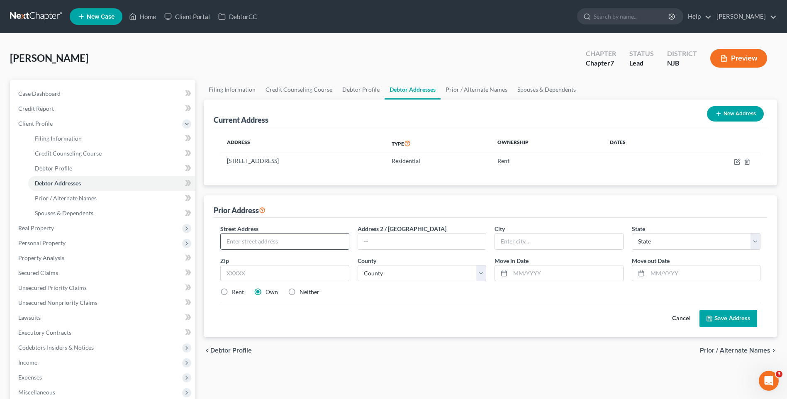
drag, startPoint x: 230, startPoint y: 243, endPoint x: 241, endPoint y: 235, distance: 13.0
click at [232, 241] on input "text" at bounding box center [285, 242] width 128 height 16
type input "[STREET_ADDRESS][PERSON_NAME]"
type input "[PERSON_NAME]"
select select "33"
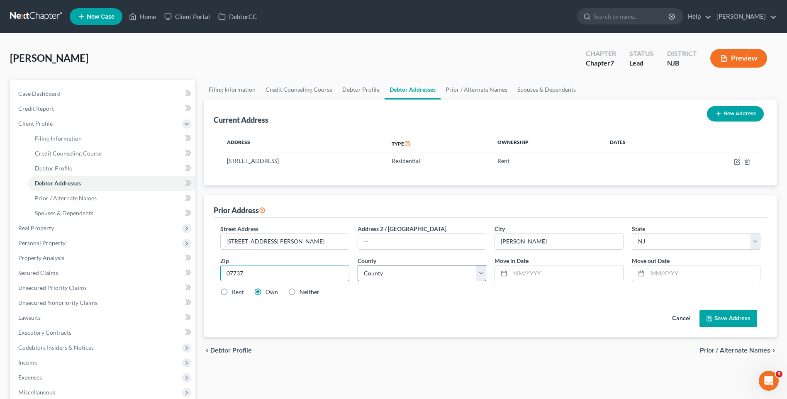
type input "07737"
click at [375, 270] on select "County [GEOGRAPHIC_DATA] [GEOGRAPHIC_DATA] [GEOGRAPHIC_DATA] [GEOGRAPHIC_DATA] …" at bounding box center [422, 273] width 129 height 17
select select "12"
click at [358, 265] on select "County [GEOGRAPHIC_DATA] [GEOGRAPHIC_DATA] [GEOGRAPHIC_DATA] [GEOGRAPHIC_DATA] …" at bounding box center [422, 273] width 129 height 17
click at [375, 297] on div "Street Address * [STREET_ADDRESS][PERSON_NAME] * [PERSON_NAME] State * State [U…" at bounding box center [490, 263] width 548 height 79
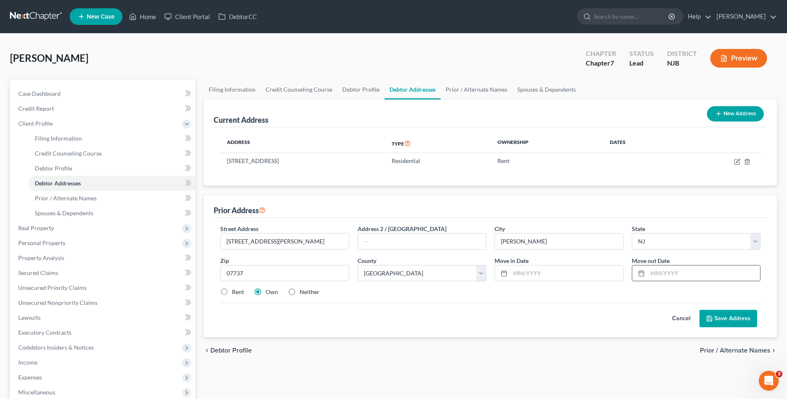
click at [375, 272] on input "text" at bounding box center [704, 274] width 112 height 16
click at [375, 274] on input "052023" at bounding box center [704, 274] width 112 height 16
type input "05/2023"
click at [375, 275] on input "text" at bounding box center [566, 274] width 112 height 16
type input "04/2017"
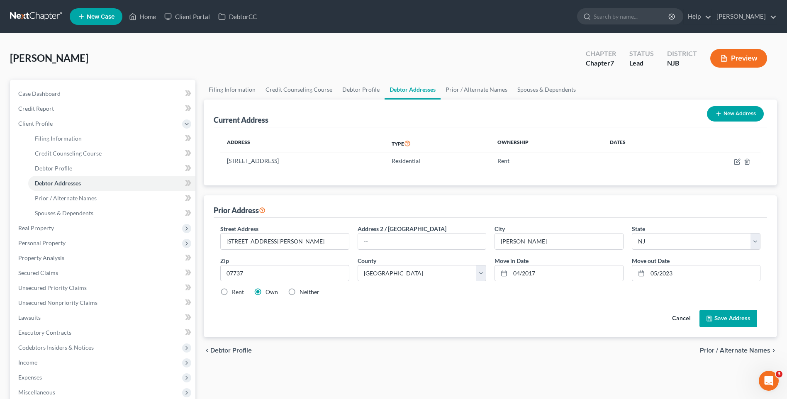
click at [375, 301] on div "Street Address * [STREET_ADDRESS][PERSON_NAME] * [PERSON_NAME] State * State [U…" at bounding box center [490, 263] width 548 height 79
click at [232, 292] on label "Rent" at bounding box center [238, 292] width 12 height 8
click at [235, 292] on input "Rent" at bounding box center [237, 290] width 5 height 5
radio input "true"
click at [375, 315] on button "Save Address" at bounding box center [728, 318] width 58 height 17
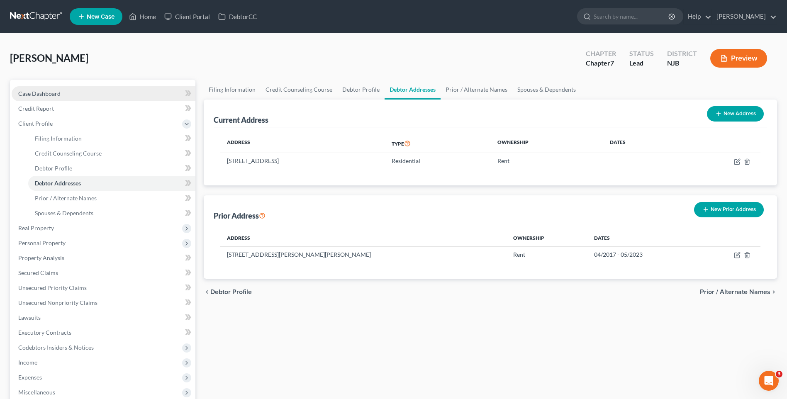
click at [86, 94] on link "Case Dashboard" at bounding box center [104, 93] width 184 height 15
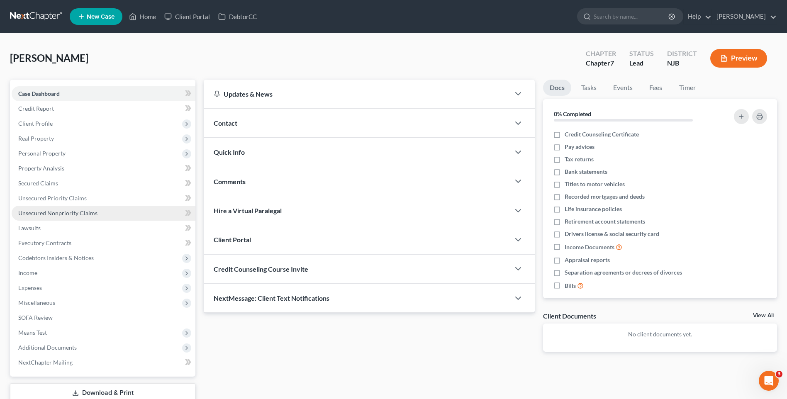
click at [93, 212] on span "Unsecured Nonpriority Claims" at bounding box center [57, 213] width 79 height 7
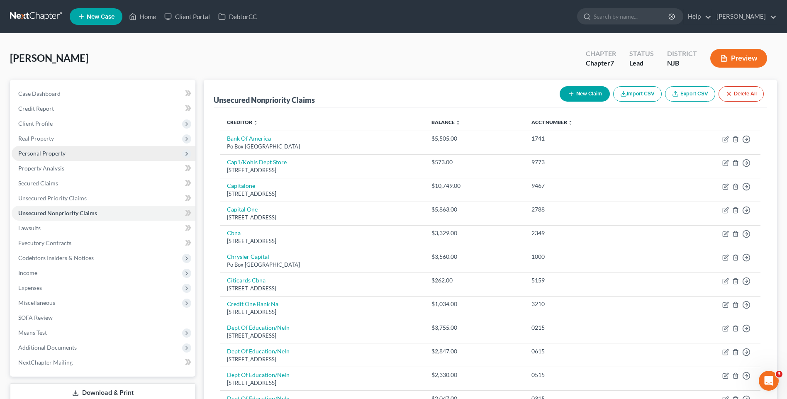
click at [56, 152] on span "Personal Property" at bounding box center [41, 153] width 47 height 7
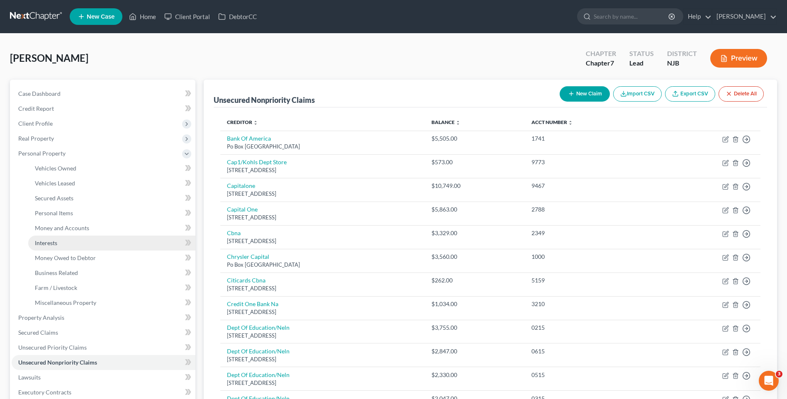
click at [76, 243] on link "Interests" at bounding box center [111, 243] width 167 height 15
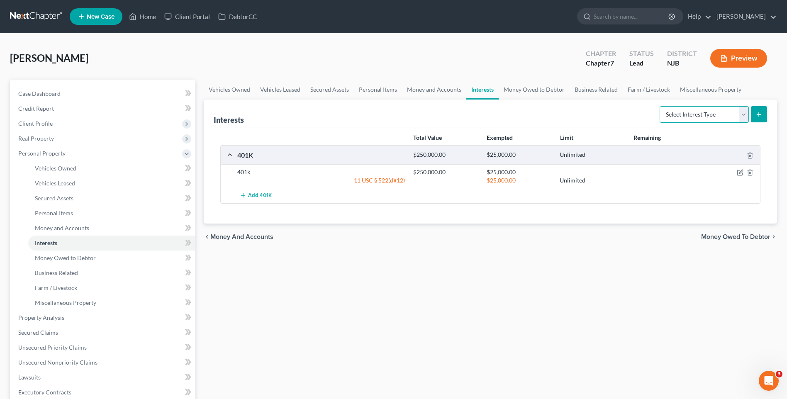
click at [375, 113] on select "Select Interest Type 401K Annuity Bond Education IRA Government Bond Government…" at bounding box center [704, 114] width 89 height 17
select select "pension_plan"
click at [375, 106] on select "Select Interest Type 401K Annuity Bond Education IRA Government Bond Government…" at bounding box center [704, 114] width 89 height 17
click at [375, 116] on icon "submit" at bounding box center [758, 114] width 7 height 7
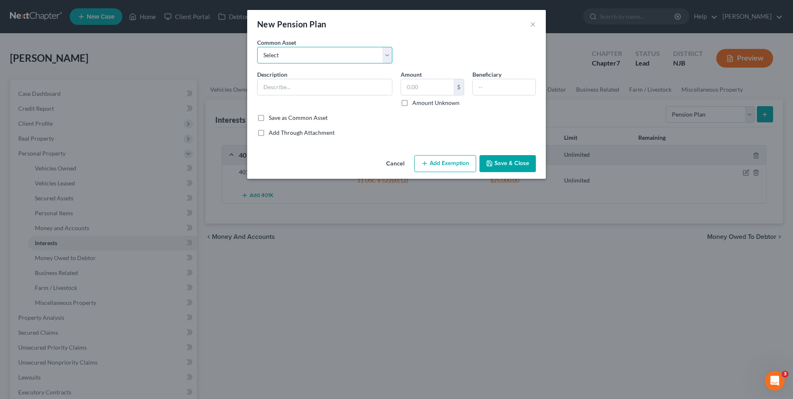
click at [375, 54] on select "Select Pension Pension" at bounding box center [324, 55] width 135 height 17
select select "0"
click at [257, 47] on select "Select Pension Pension" at bounding box center [324, 55] width 135 height 17
type input "Pension"
click at [375, 84] on input "text" at bounding box center [427, 87] width 53 height 16
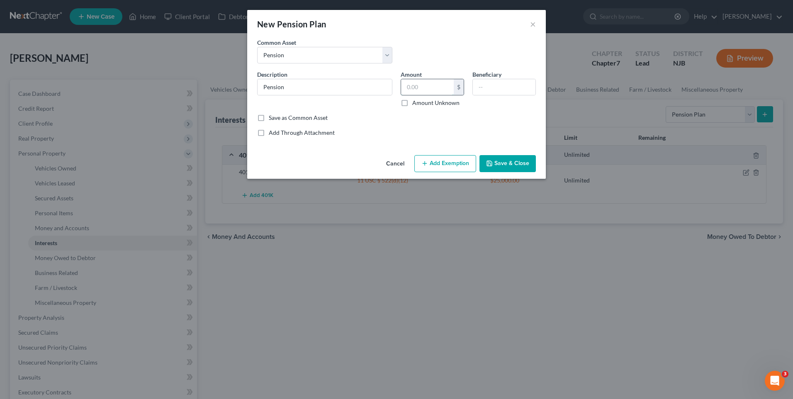
type input "25,0000"
click at [375, 164] on button "Add Exemption" at bounding box center [445, 163] width 62 height 17
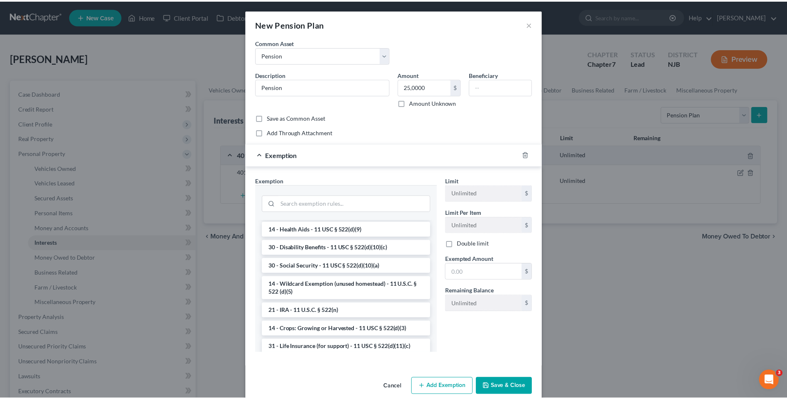
scroll to position [415, 0]
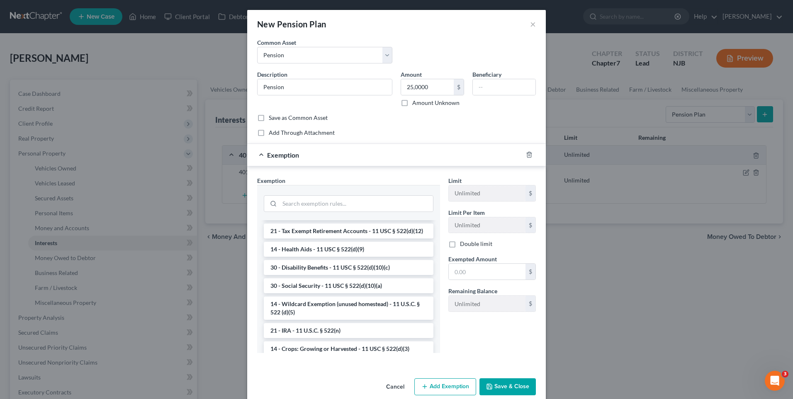
click at [326, 239] on li "21 - Tax Exempt Retirement Accounts - 11 USC § 522(d)(12)" at bounding box center [349, 231] width 170 height 15
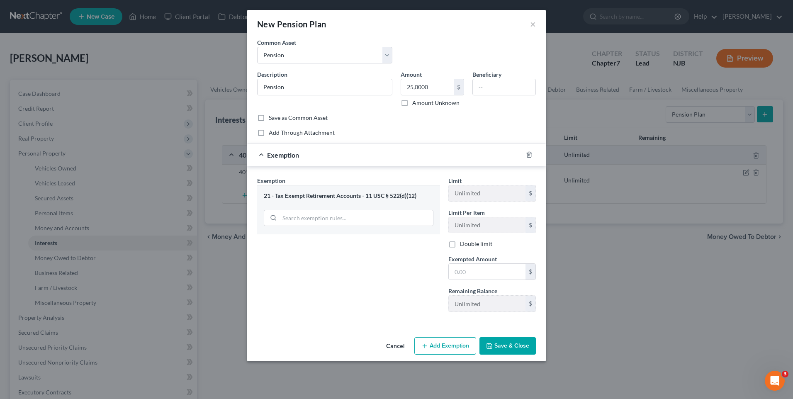
click at [375, 347] on button "Save & Close" at bounding box center [508, 345] width 56 height 17
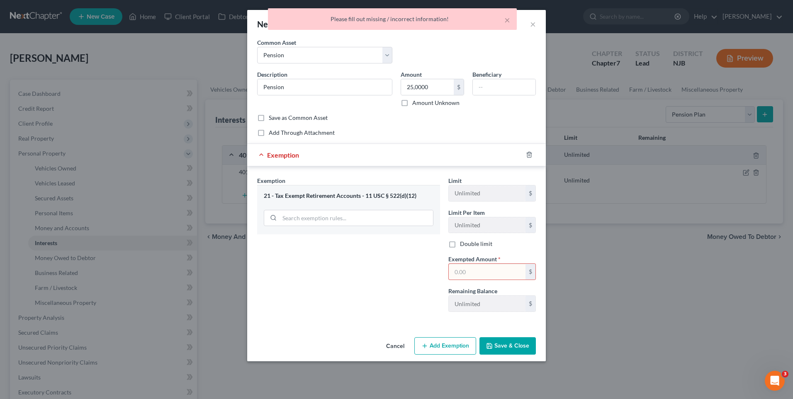
click at [375, 271] on input "text" at bounding box center [487, 272] width 77 height 16
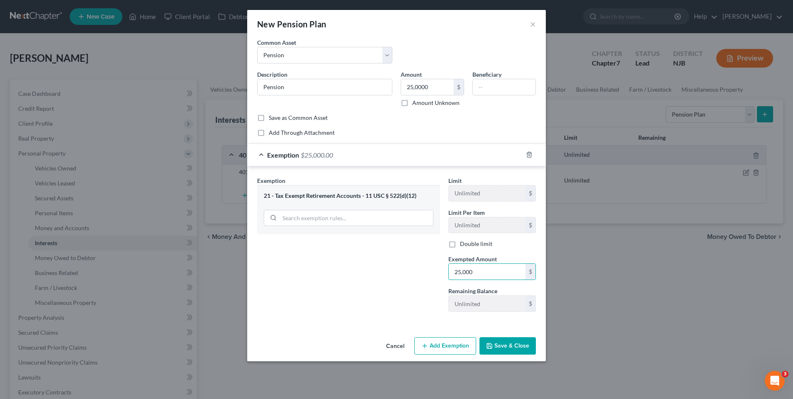
type input "25,000"
click at [375, 300] on div "Exemption Set must be selected for CA. Exemption * 21 - Tax Exempt Retirement A…" at bounding box center [348, 247] width 191 height 142
click at [375, 346] on button "Save & Close" at bounding box center [508, 345] width 56 height 17
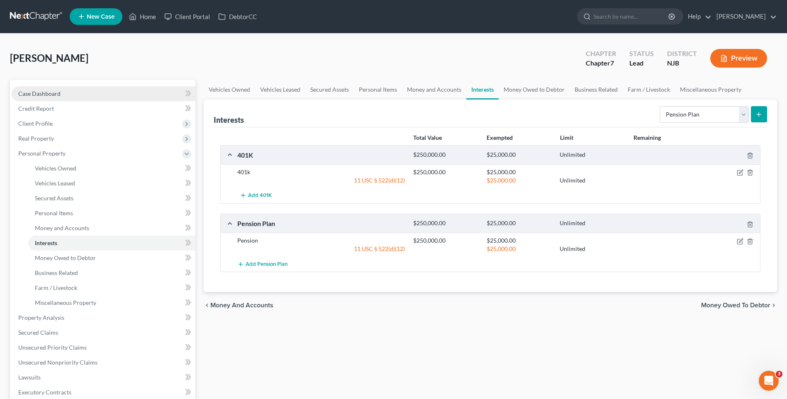
click at [82, 93] on link "Case Dashboard" at bounding box center [104, 93] width 184 height 15
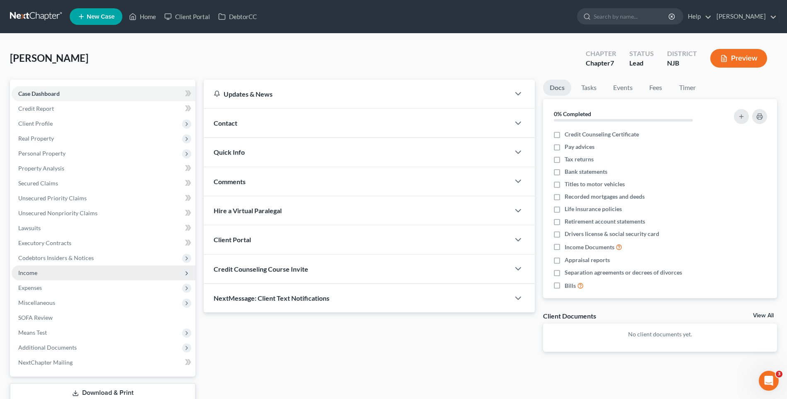
click at [93, 270] on span "Income" at bounding box center [104, 273] width 184 height 15
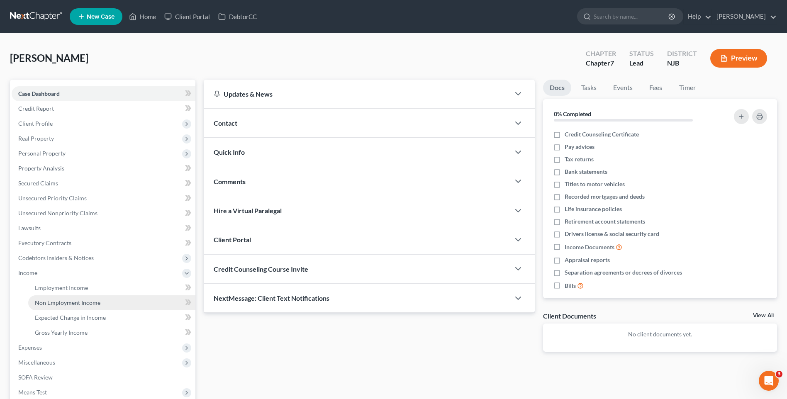
click at [105, 301] on link "Non Employment Income" at bounding box center [111, 302] width 167 height 15
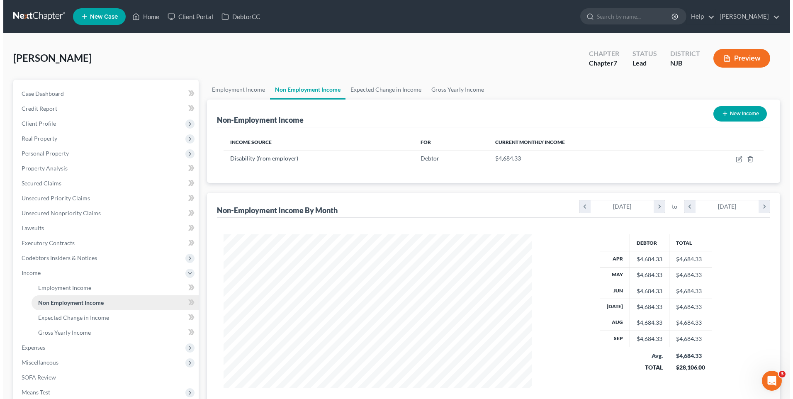
scroll to position [154, 324]
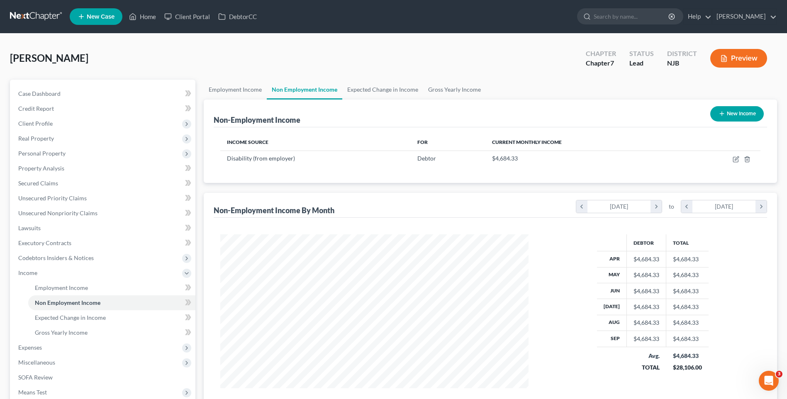
click at [375, 112] on button "New Income" at bounding box center [737, 113] width 54 height 15
select select "0"
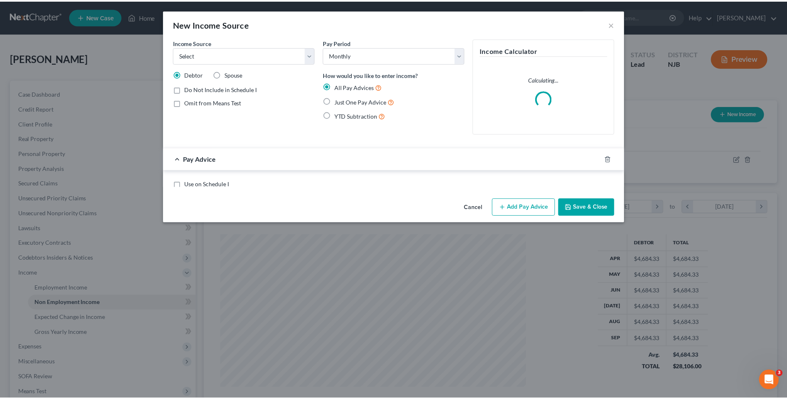
scroll to position [155, 328]
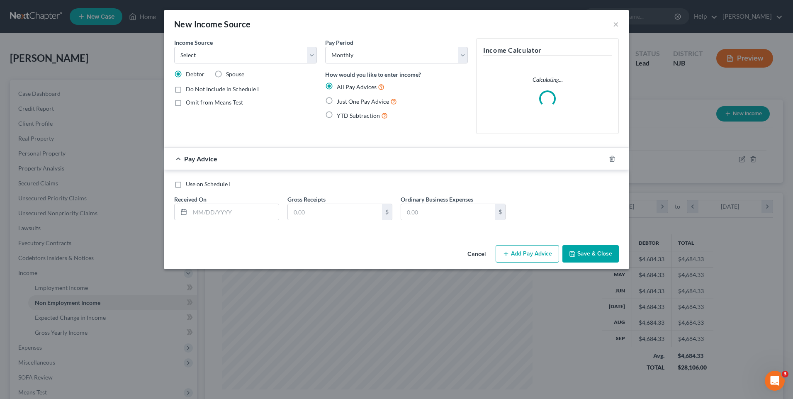
click at [226, 73] on label "Spouse" at bounding box center [235, 74] width 18 height 8
click at [229, 73] on input "Spouse" at bounding box center [231, 72] width 5 height 5
radio input "true"
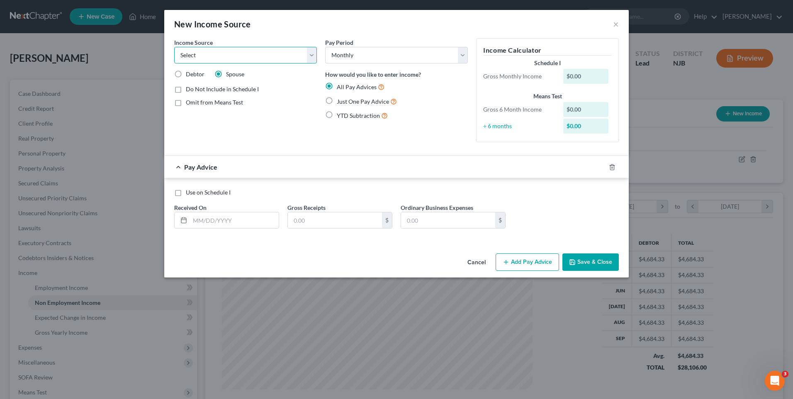
click at [314, 56] on select "Select Unemployment Disability (from employer) Pension Retirement Social Securi…" at bounding box center [245, 55] width 143 height 17
select select "1"
click at [174, 47] on select "Select Unemployment Disability (from employer) Pension Retirement Social Securi…" at bounding box center [245, 55] width 143 height 17
click at [375, 56] on select "Select Monthly Twice Monthly Every Other Week Weekly" at bounding box center [396, 55] width 143 height 17
select select "3"
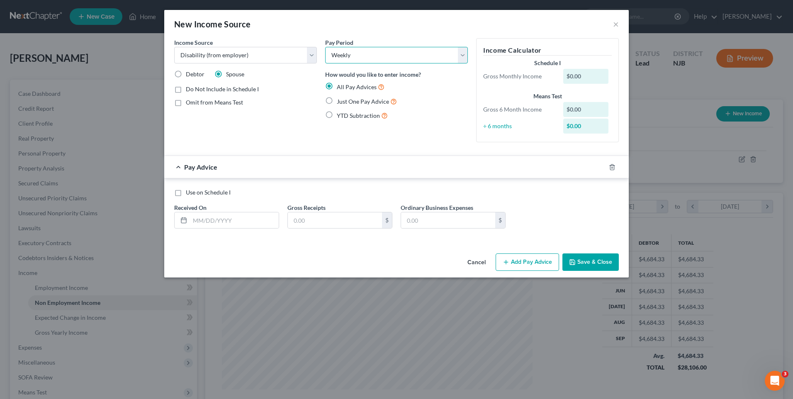
click at [325, 47] on select "Select Monthly Twice Monthly Every Other Week Weekly" at bounding box center [396, 55] width 143 height 17
click at [281, 122] on div "Income Source * Select Unemployment Disability (from employer) Pension Retireme…" at bounding box center [245, 93] width 151 height 111
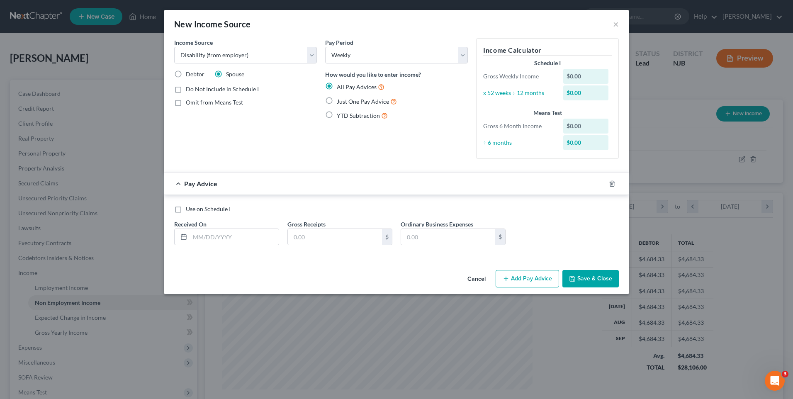
click at [337, 100] on label "Just One Pay Advice" at bounding box center [367, 102] width 60 height 10
click at [340, 100] on input "Just One Pay Advice" at bounding box center [342, 99] width 5 height 5
radio input "true"
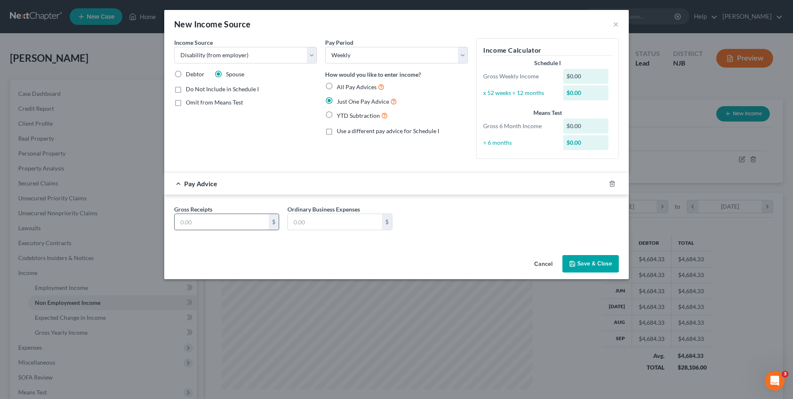
click at [212, 215] on input "text" at bounding box center [222, 222] width 94 height 16
type input "718.00"
click at [375, 262] on button "Save & Close" at bounding box center [591, 263] width 56 height 17
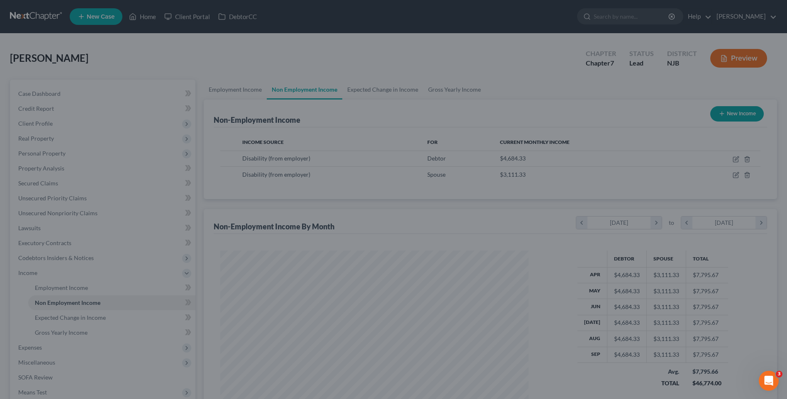
scroll to position [414722, 414551]
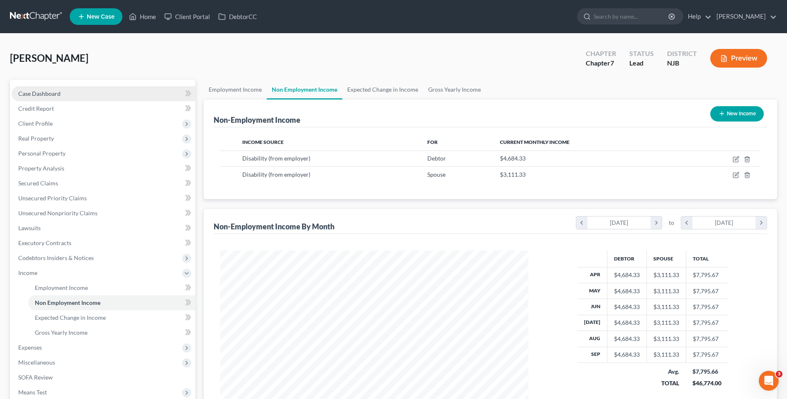
click at [75, 88] on link "Case Dashboard" at bounding box center [104, 93] width 184 height 15
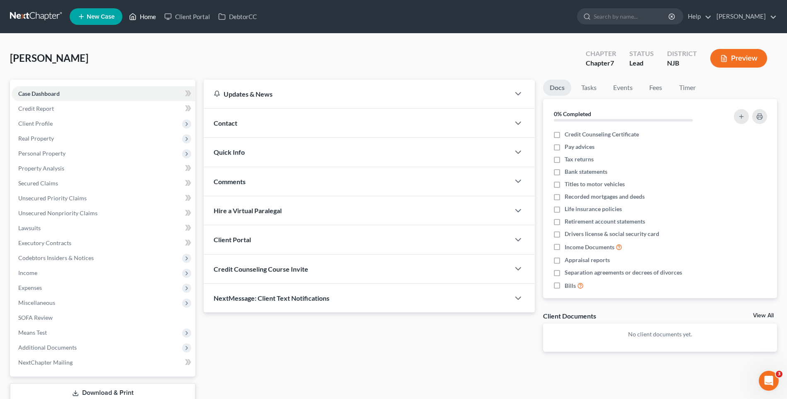
click at [150, 15] on link "Home" at bounding box center [142, 16] width 35 height 15
